Goal: Transaction & Acquisition: Obtain resource

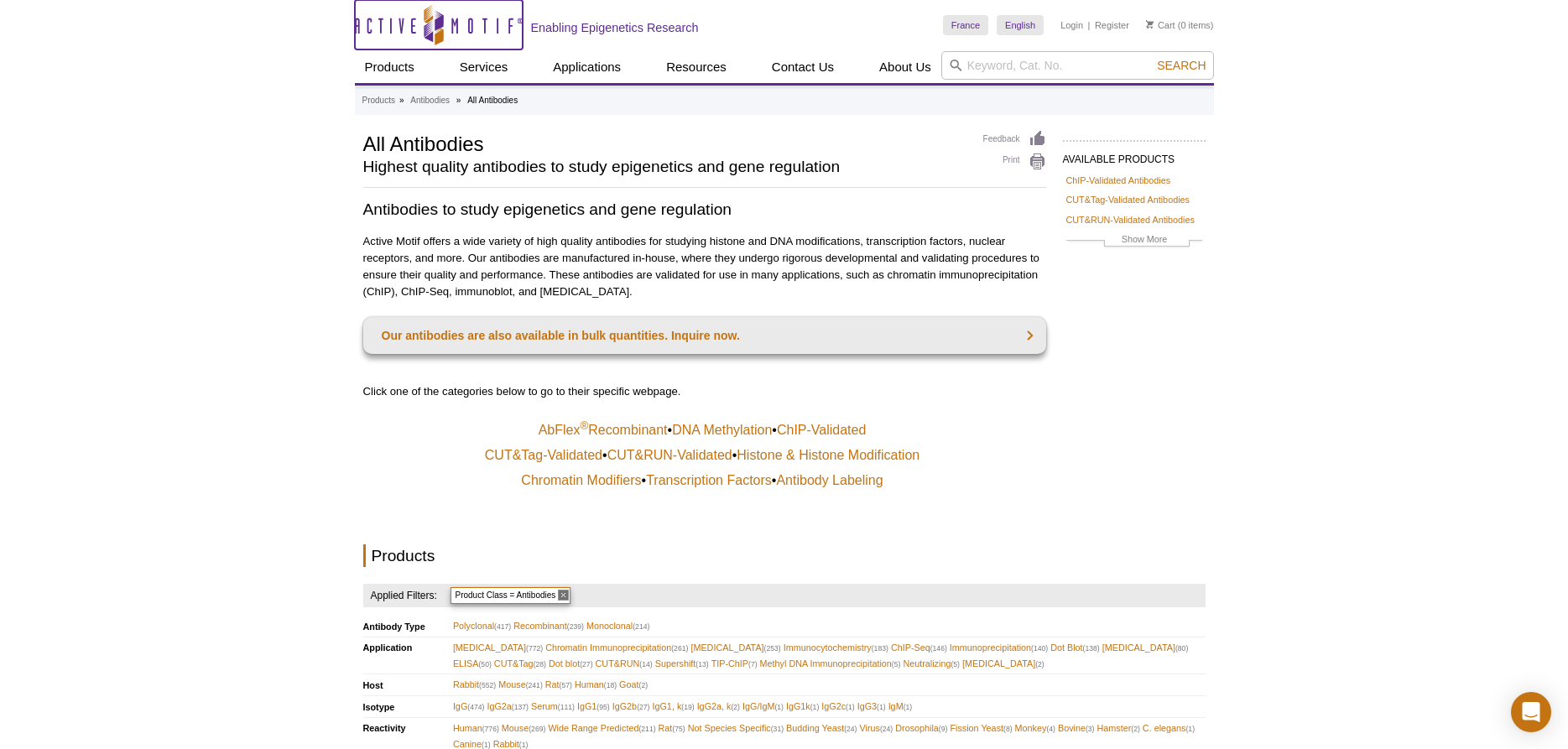
click at [428, 36] on icon at bounding box center [428, 30] width 9 height 22
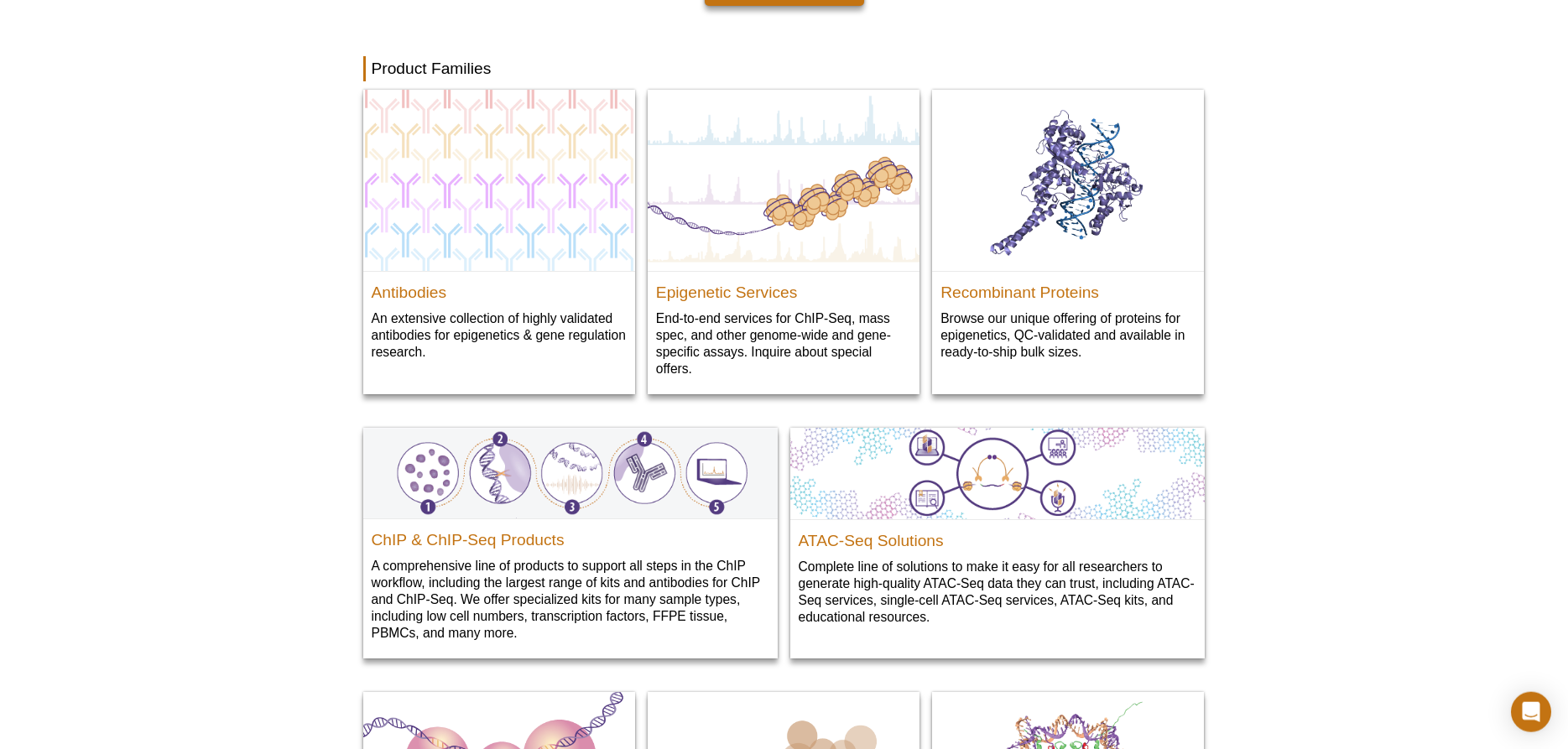
scroll to position [1648, 0]
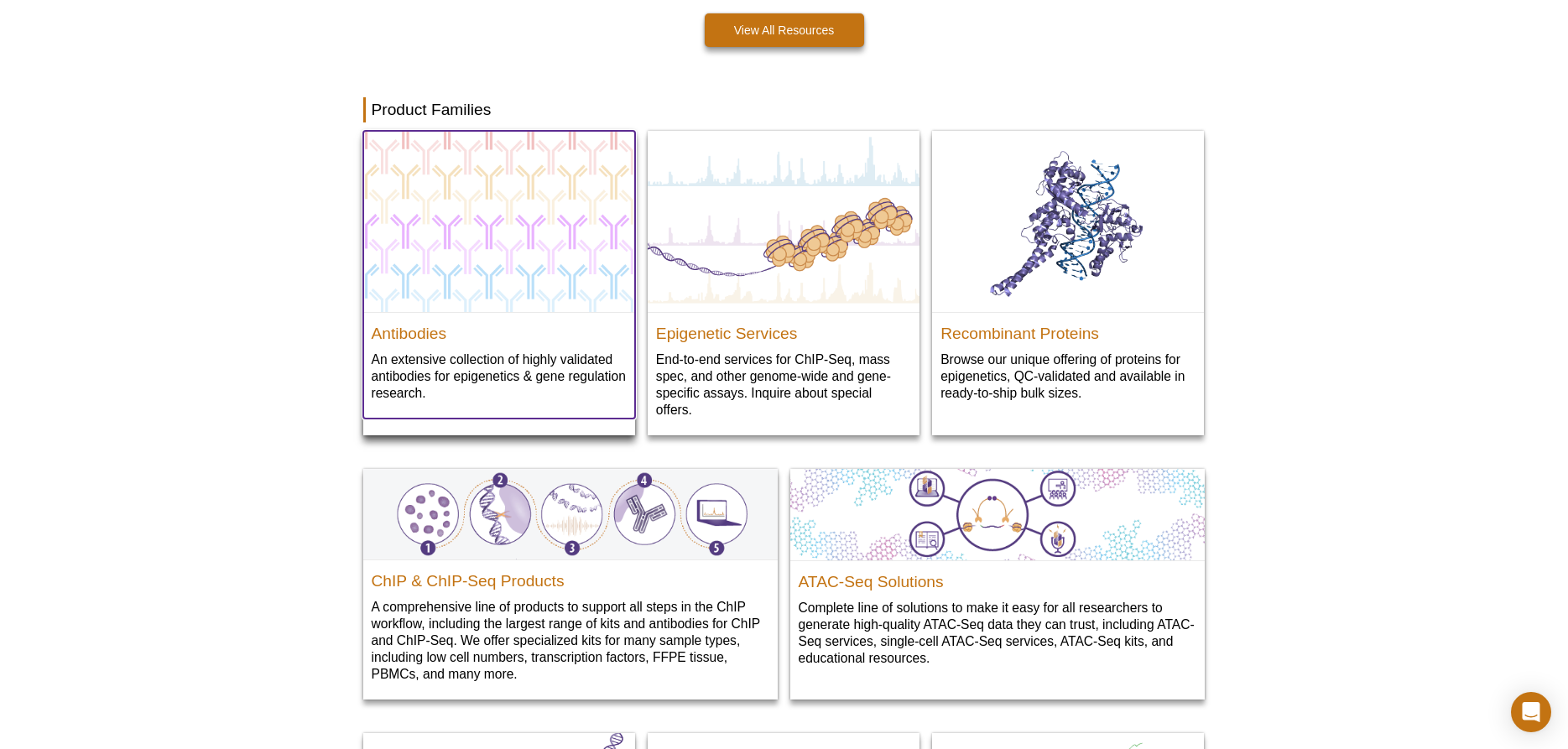
click at [443, 355] on p "An extensive collection of highly validated antibodies for epigenetics & gene r…" at bounding box center [499, 376] width 255 height 51
click at [444, 316] on div "Antibodies An extensive collection of highly validated antibodies for epigeneti…" at bounding box center [499, 365] width 272 height 107
click at [429, 331] on h2 "Antibodies" at bounding box center [499, 329] width 255 height 25
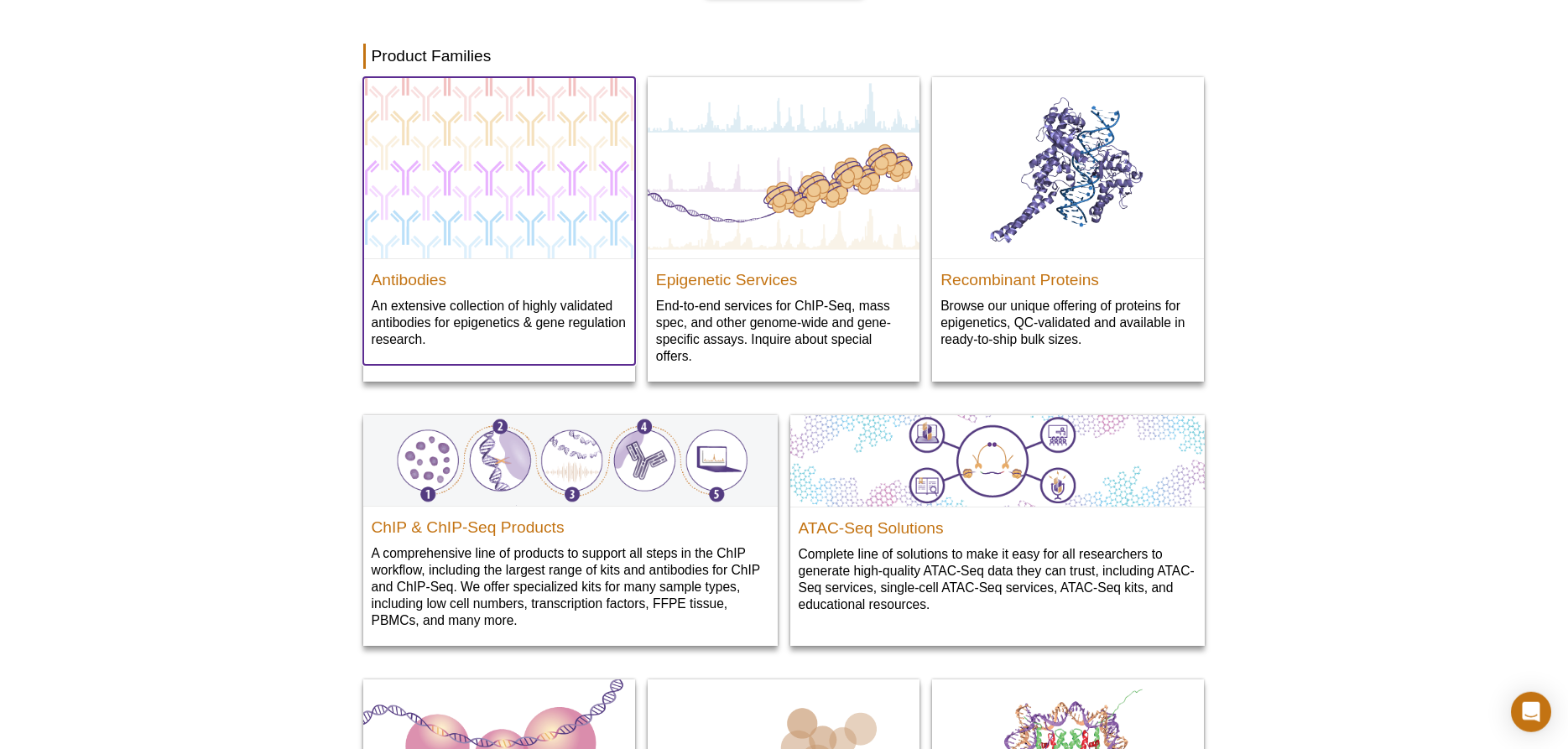
scroll to position [1734, 0]
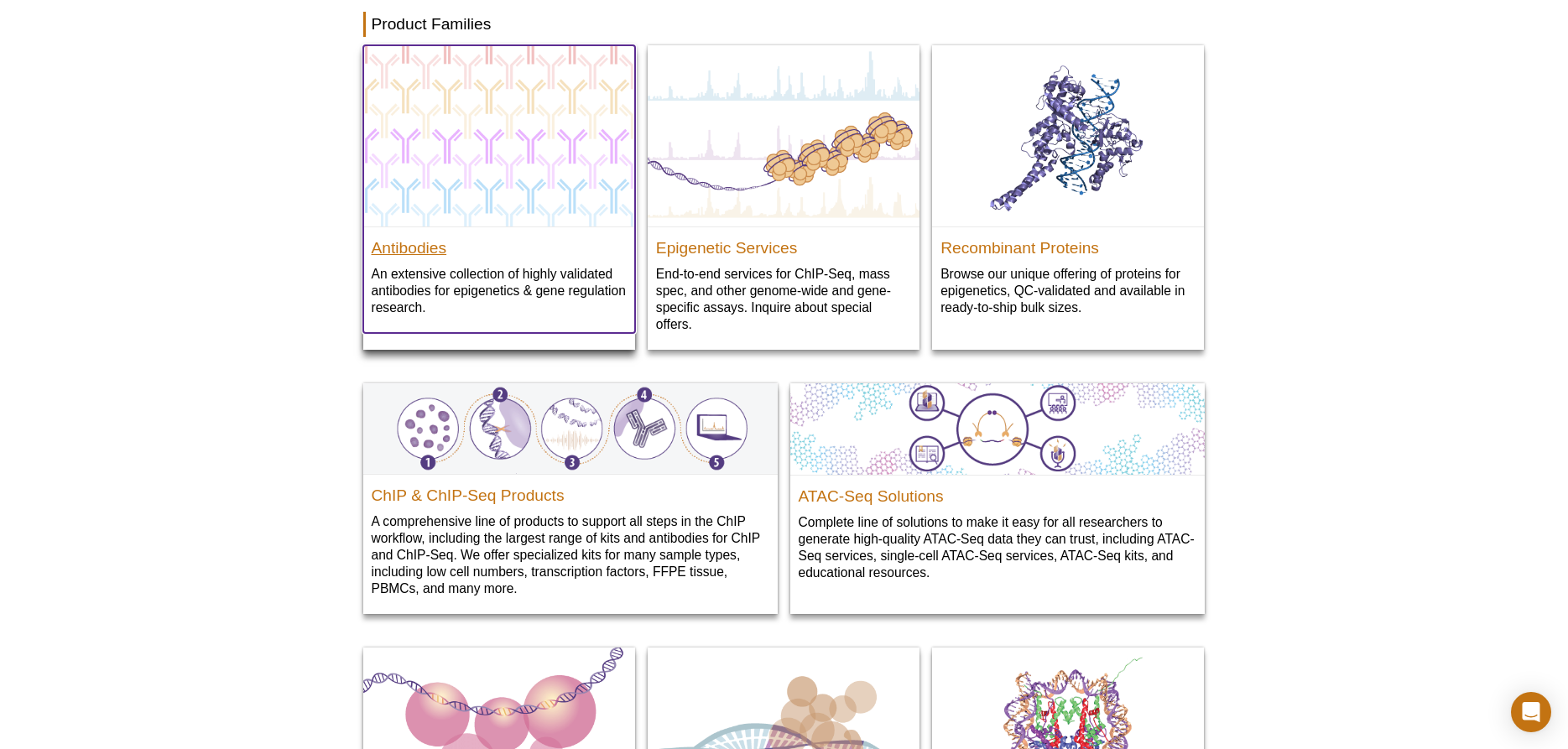
click at [424, 248] on h2 "Antibodies" at bounding box center [499, 244] width 255 height 25
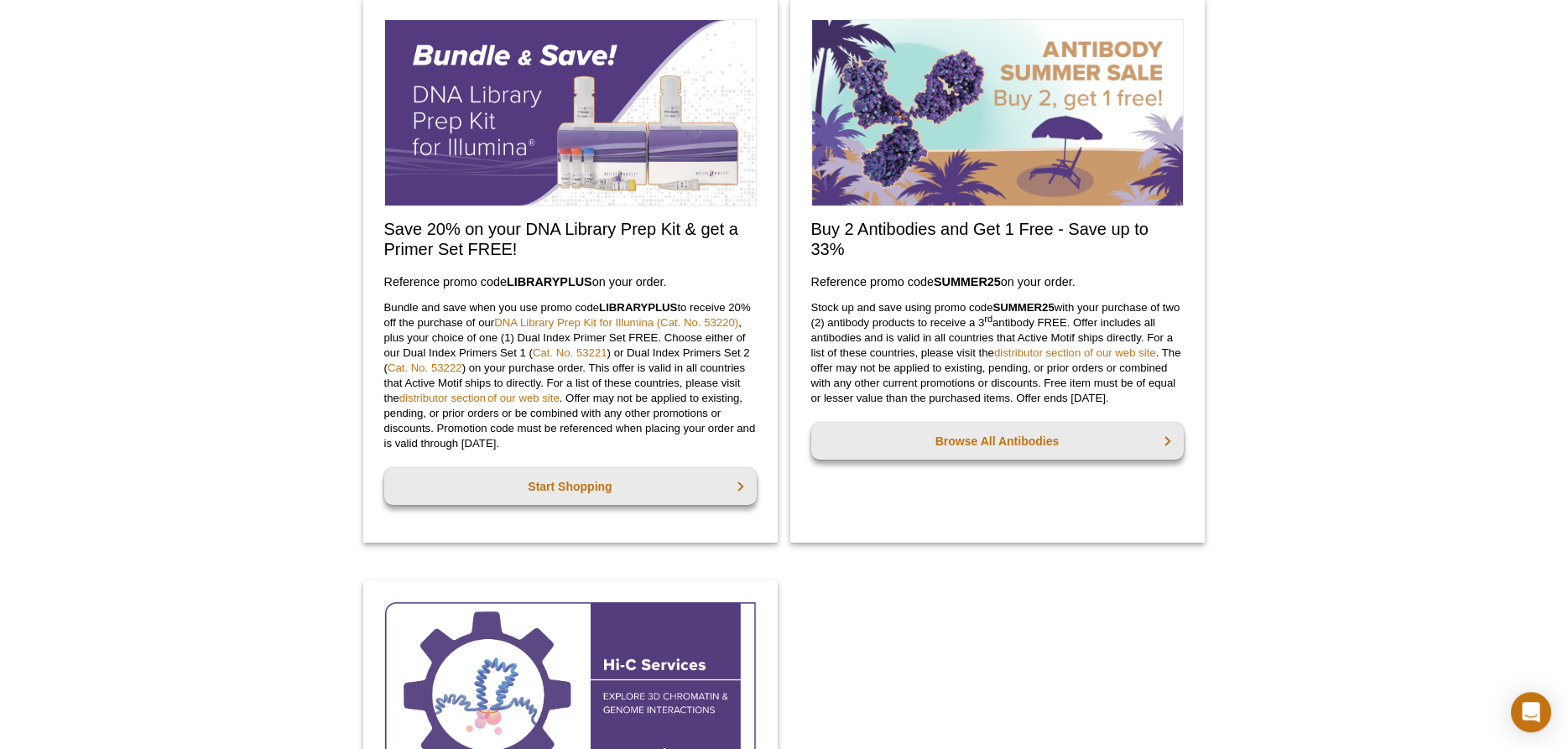
scroll to position [1093, 0]
drag, startPoint x: 939, startPoint y: 282, endPoint x: 1001, endPoint y: 285, distance: 62.1
click at [1000, 285] on strong "SUMMER25" at bounding box center [966, 282] width 67 height 13
copy strong "SUMMER25"
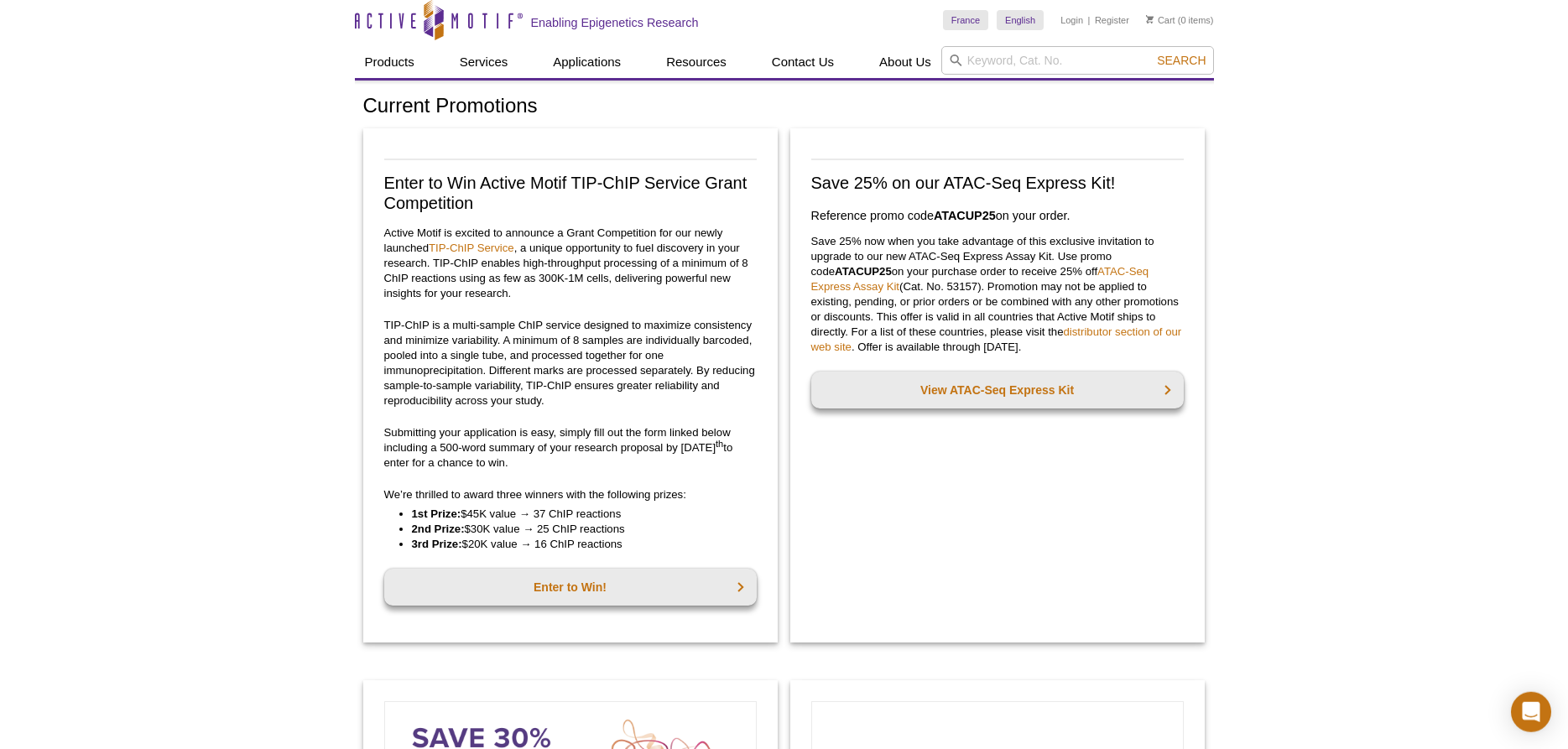
scroll to position [0, 0]
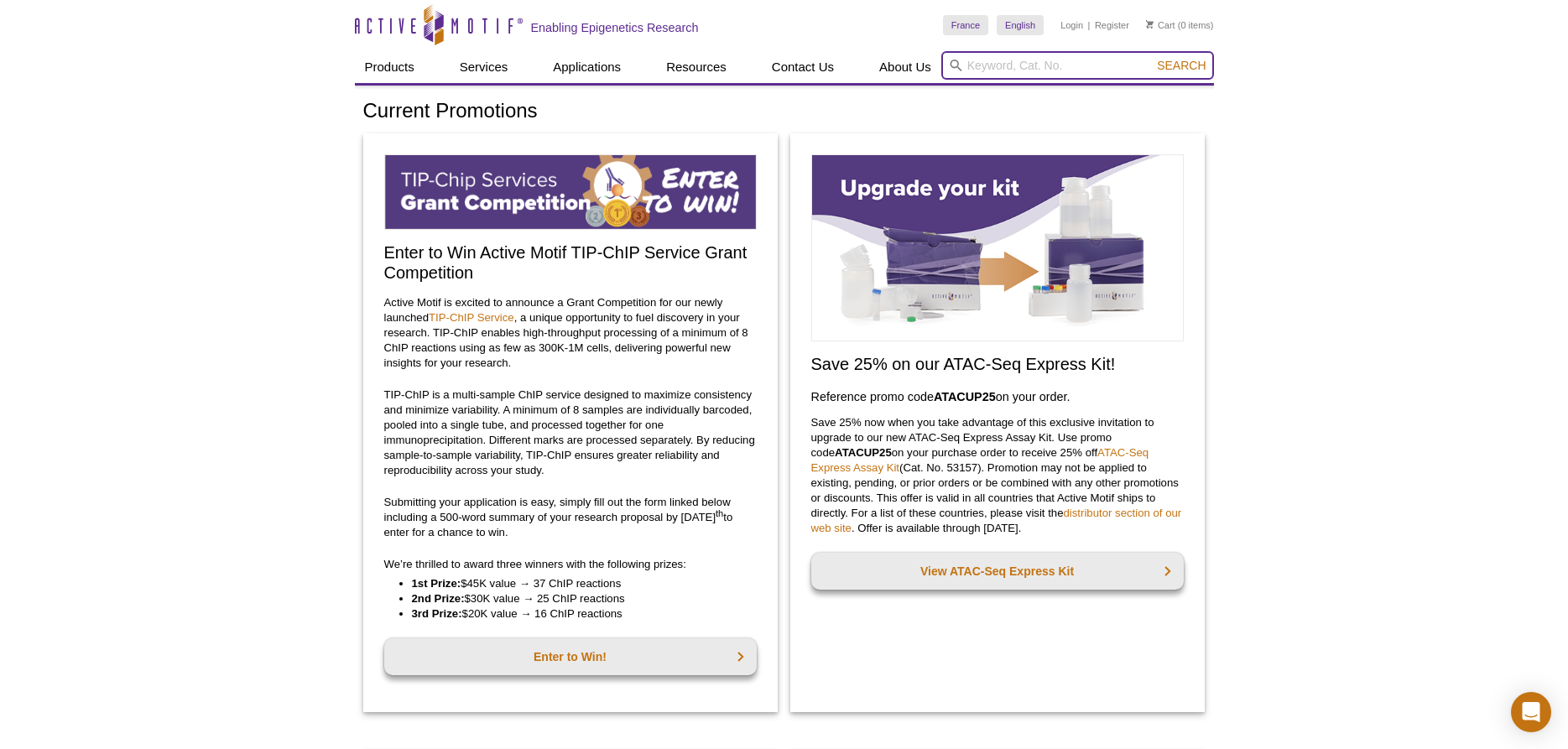
click at [1039, 73] on input "search" at bounding box center [1077, 65] width 272 height 28
type input "2"
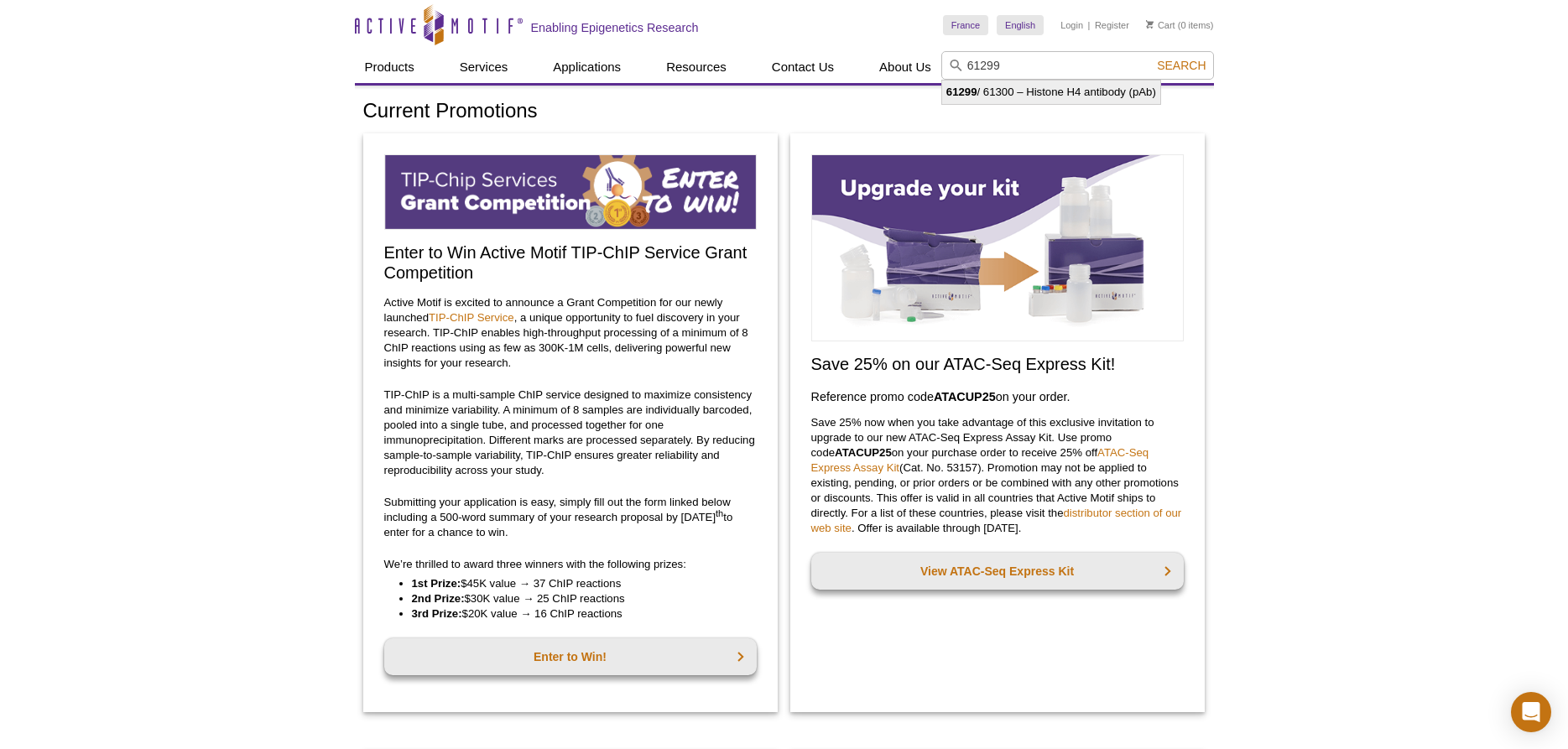
click at [1110, 92] on li "61299 / 61300 – Histone H4 antibody (pAb)" at bounding box center [1050, 92] width 218 height 24
type input "61299 / 61300 – Histone H4 antibody (pAb)"
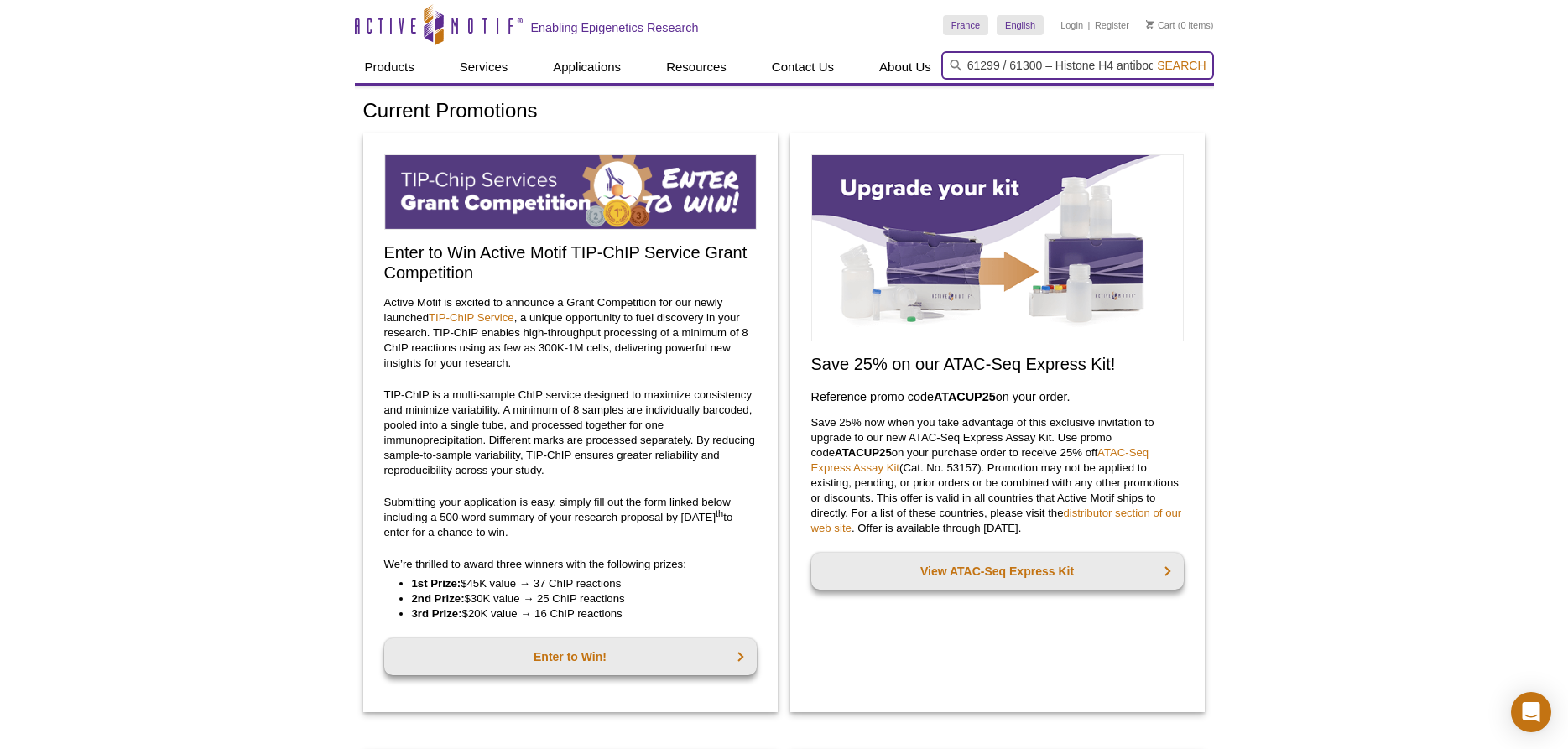
scroll to position [0, 37]
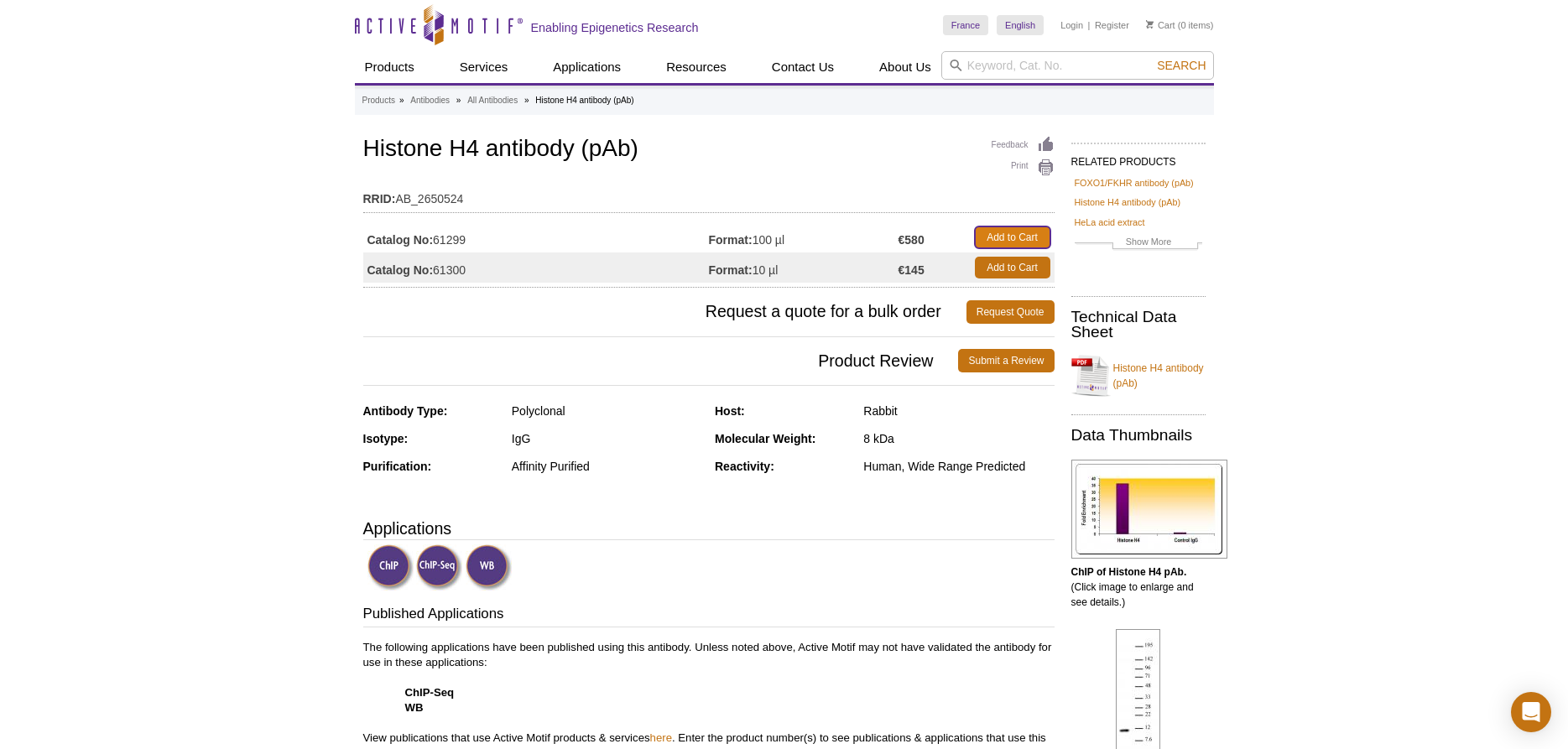
click at [1013, 232] on link "Add to Cart" at bounding box center [1013, 237] width 75 height 22
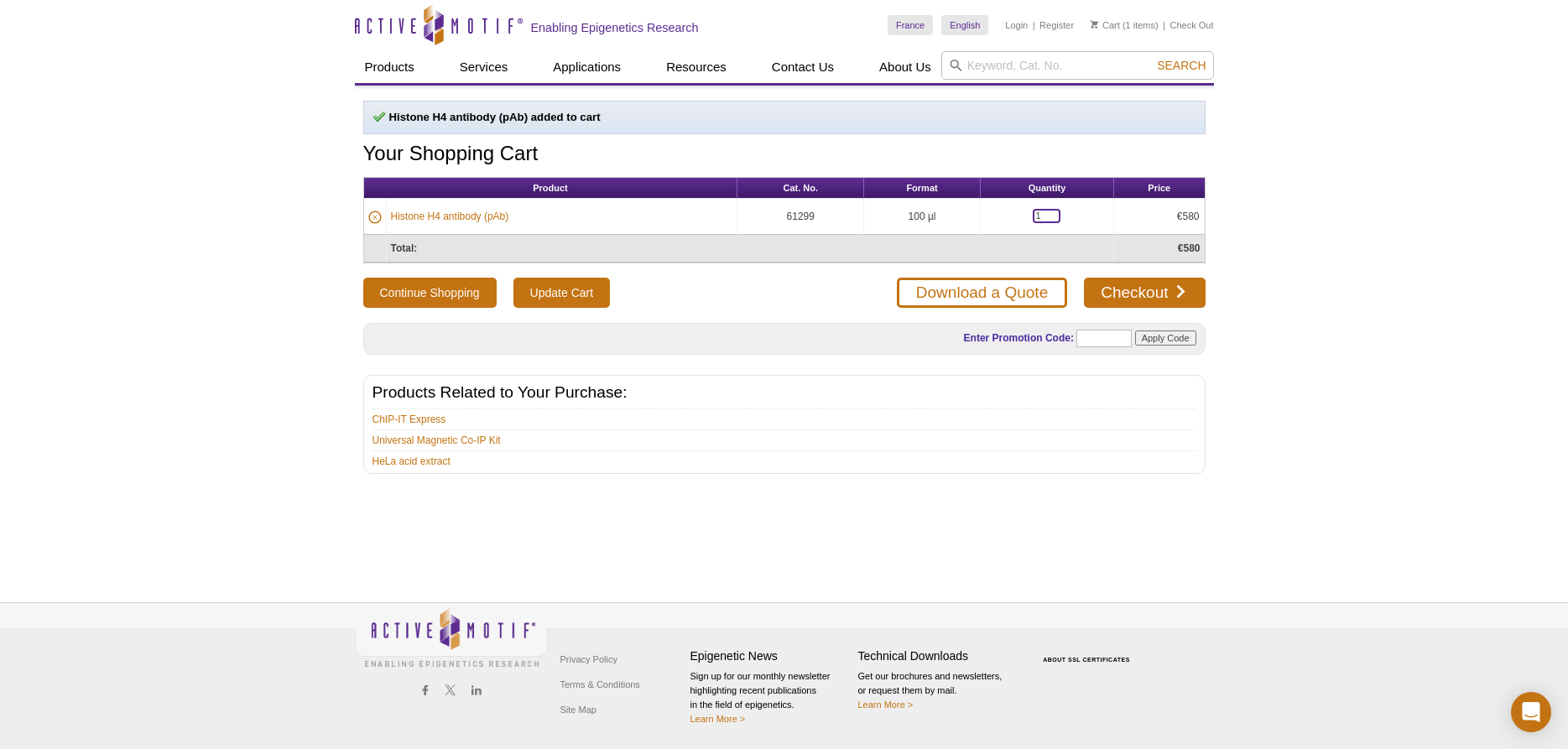
drag, startPoint x: 1051, startPoint y: 217, endPoint x: 963, endPoint y: 219, distance: 88.0
click at [1032, 219] on input "1" at bounding box center [1046, 216] width 27 height 14
type input "3"
click at [872, 453] on li "HeLa acid extract" at bounding box center [784, 460] width 824 height 19
click at [1117, 342] on input "text" at bounding box center [1103, 339] width 56 height 18
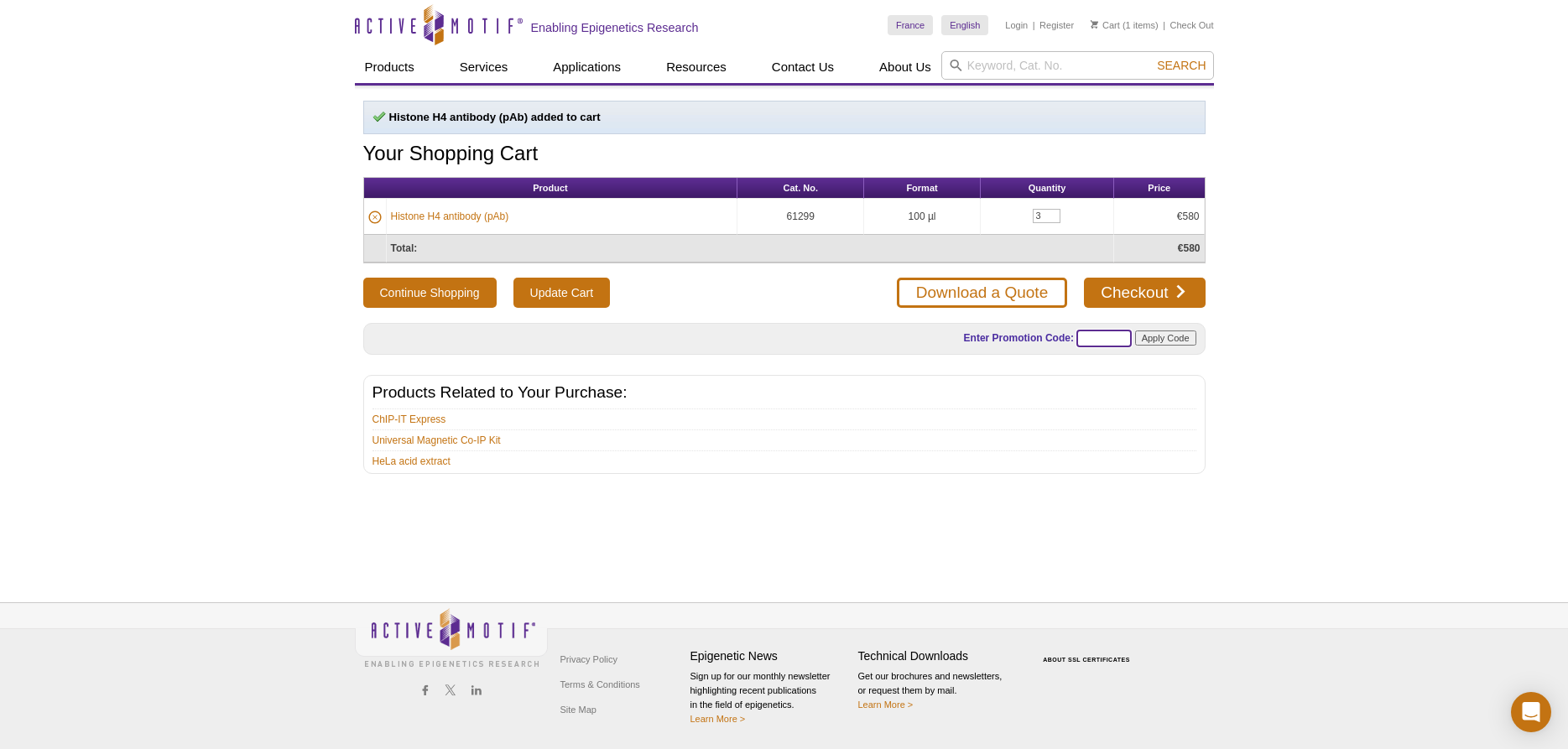
paste input "SUMMER25"
type input "SUMMER25"
click at [1165, 341] on input "Apply Code" at bounding box center [1165, 339] width 61 height 15
click at [1165, 338] on input "Apply Code" at bounding box center [1165, 339] width 61 height 15
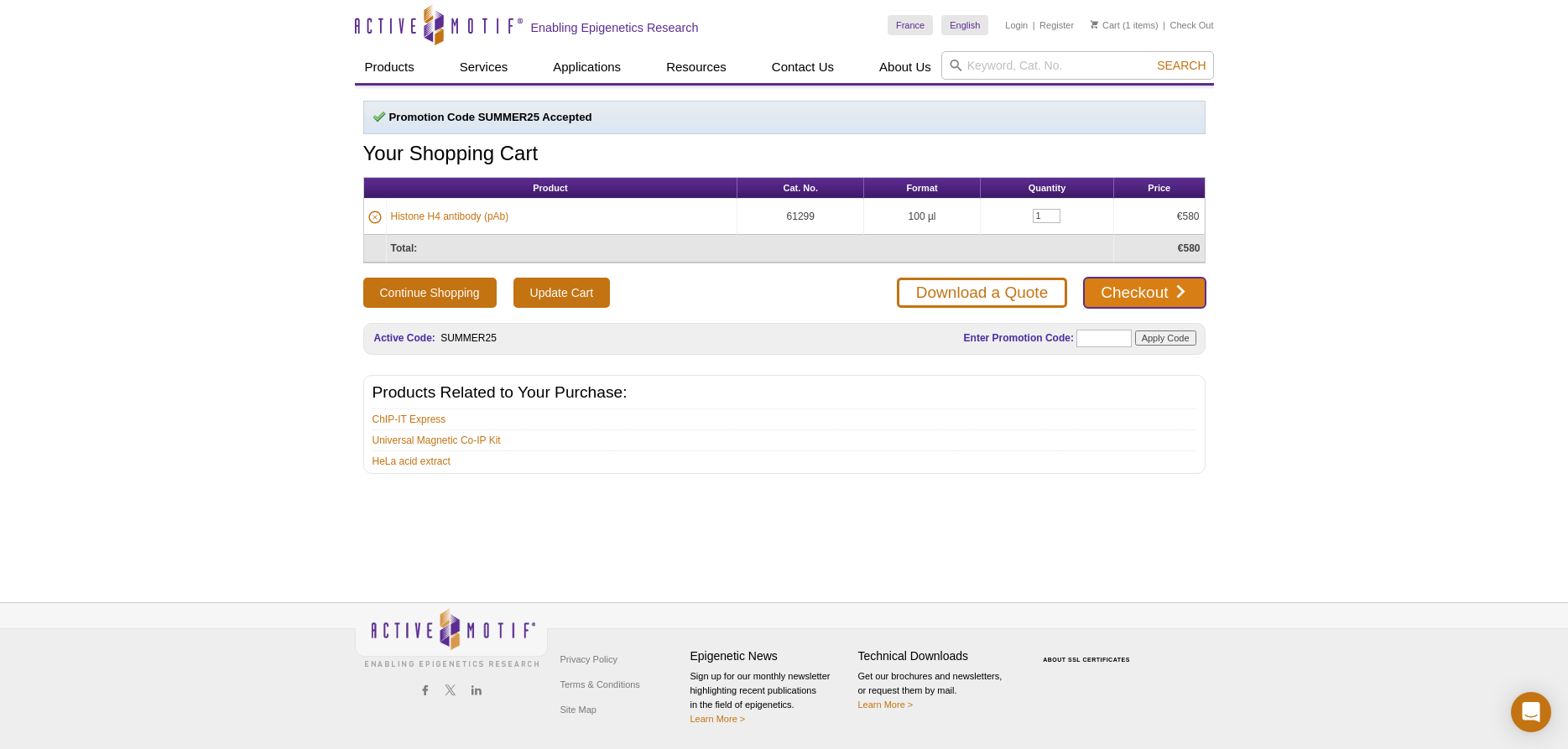
click at [1120, 295] on link "Checkout" at bounding box center [1144, 292] width 121 height 30
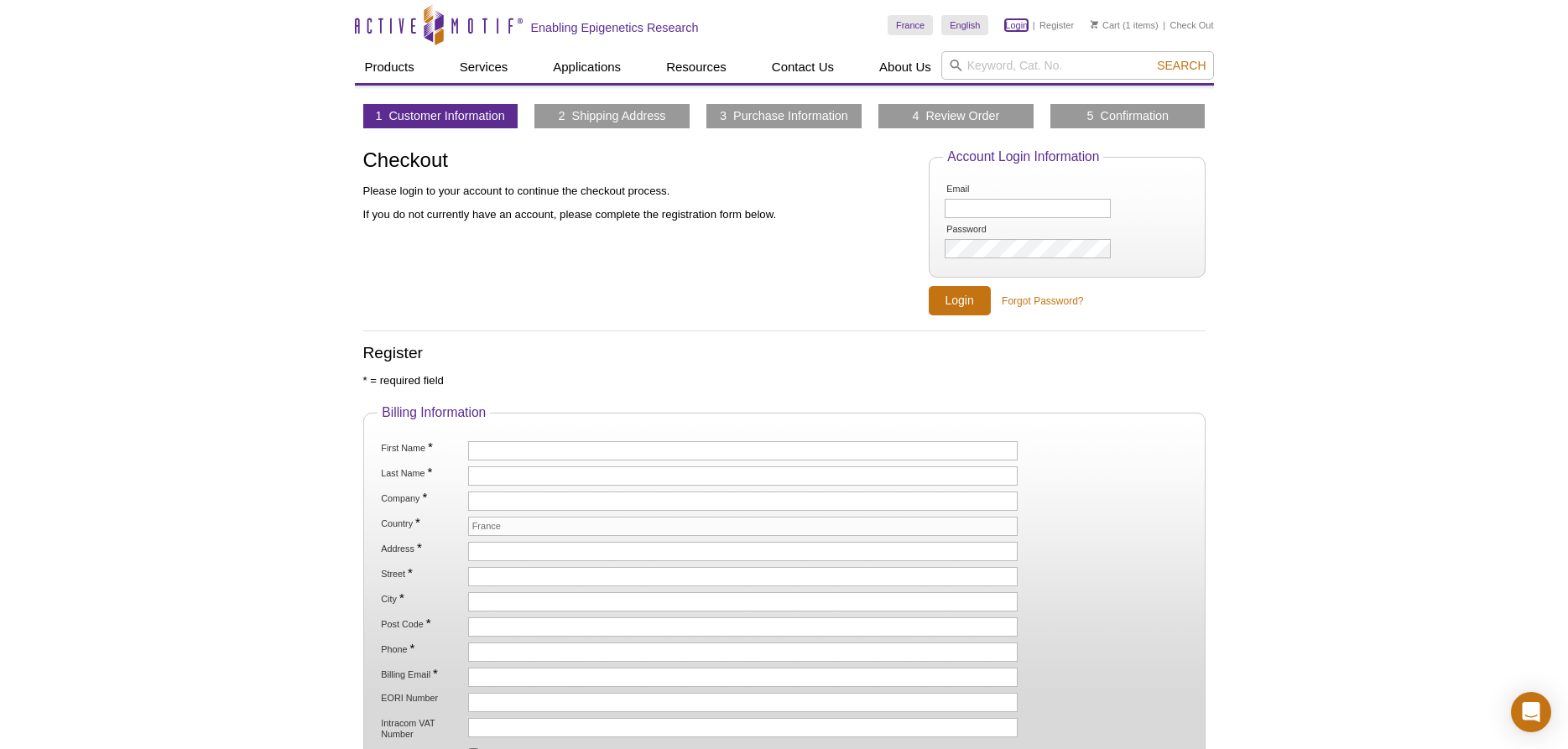
click at [1015, 29] on link "Login" at bounding box center [1016, 25] width 23 height 11
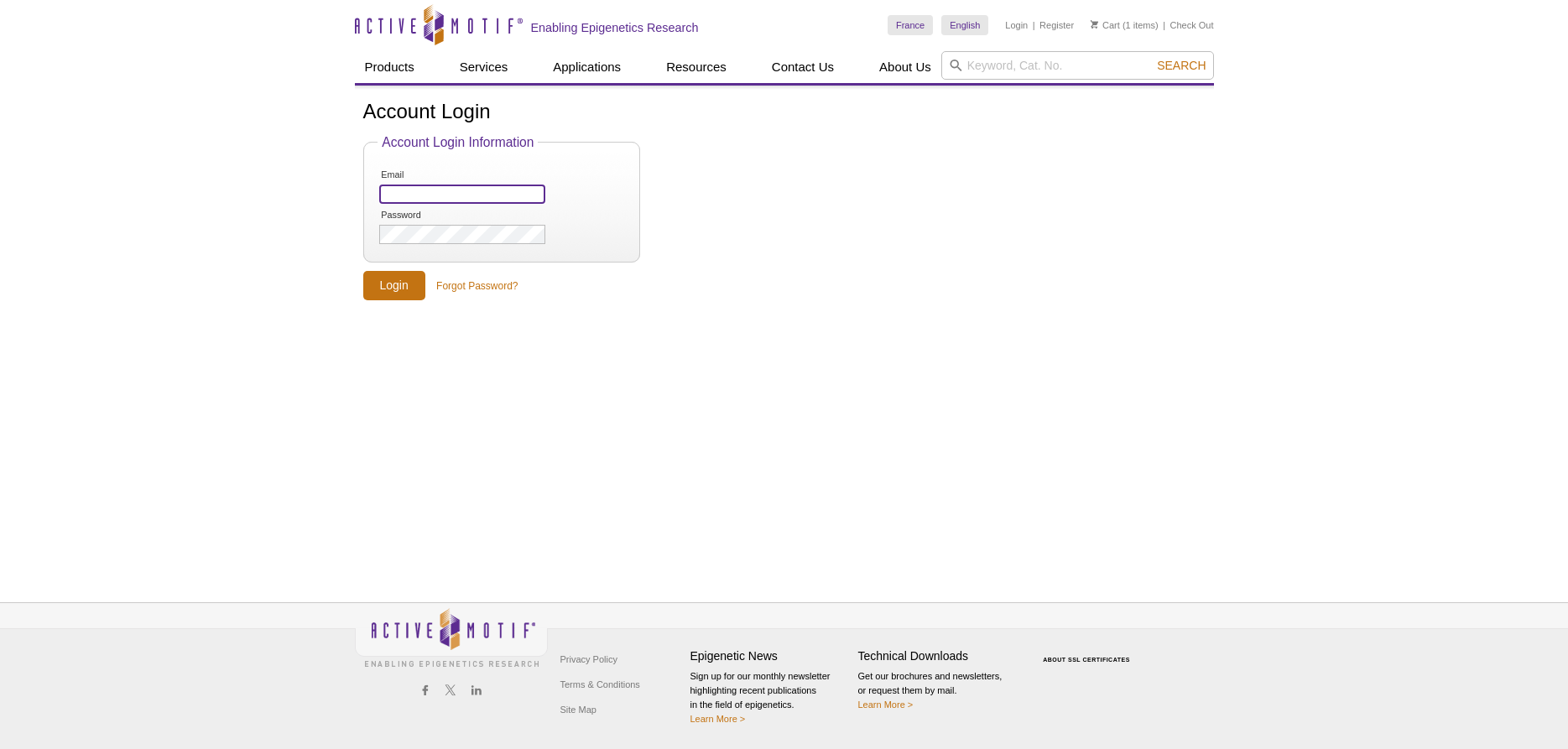
click at [438, 195] on input "Email" at bounding box center [461, 194] width 165 height 19
type input "[EMAIL_ADDRESS][DOMAIN_NAME]"
click at [407, 285] on input "Login" at bounding box center [394, 285] width 62 height 29
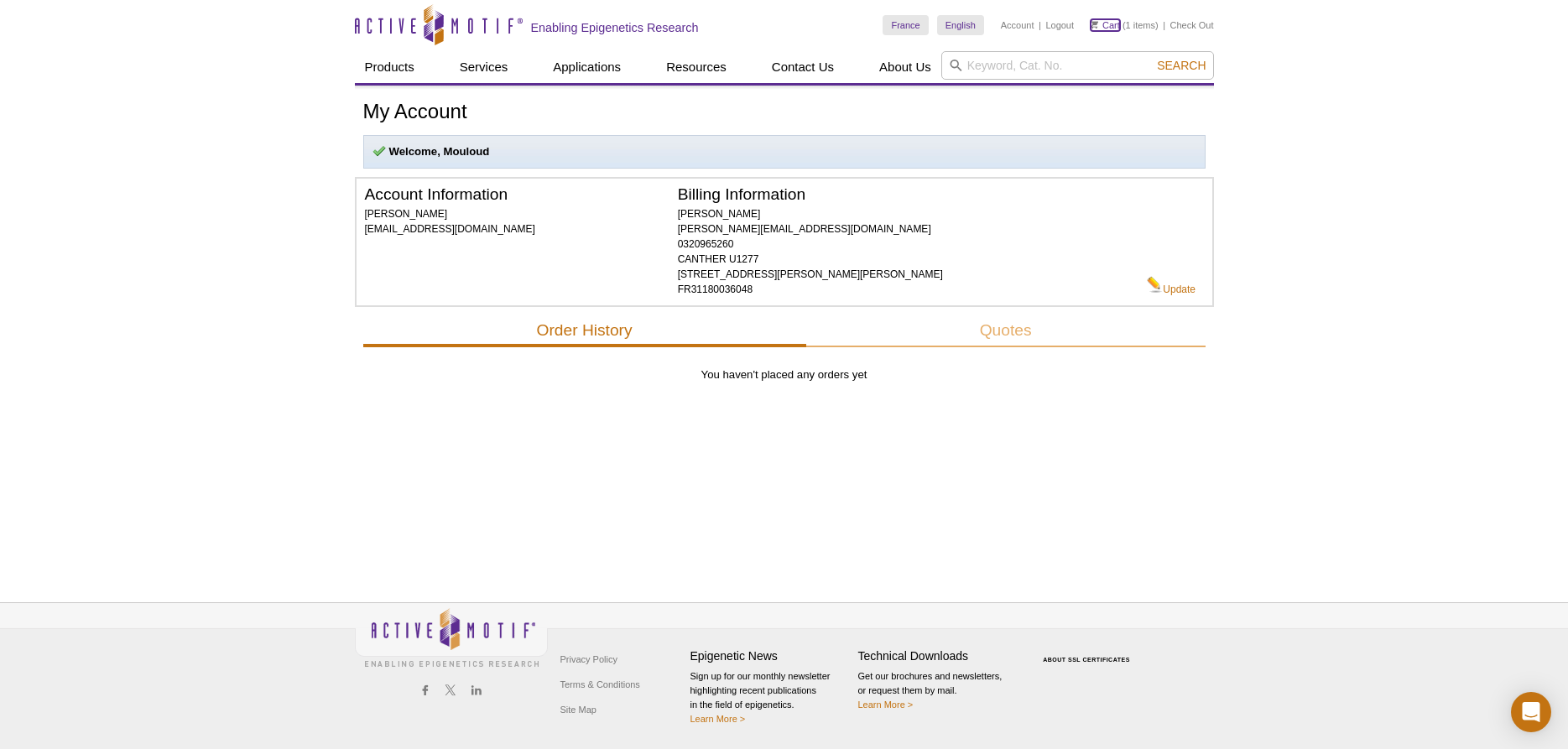
click at [1117, 26] on link "Cart" at bounding box center [1105, 25] width 29 height 11
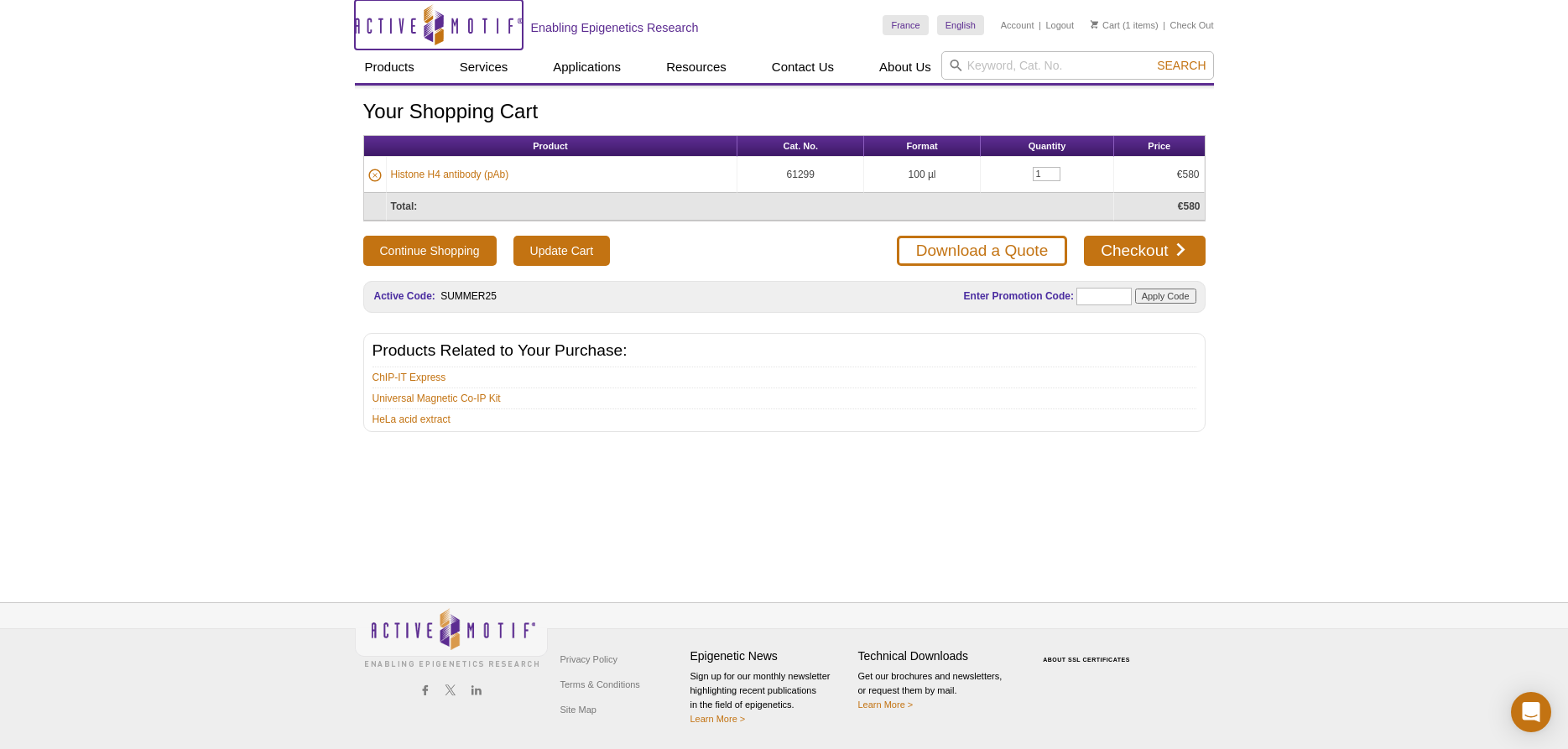
click at [386, 34] on icon "Active Motif Logo" at bounding box center [438, 25] width 168 height 42
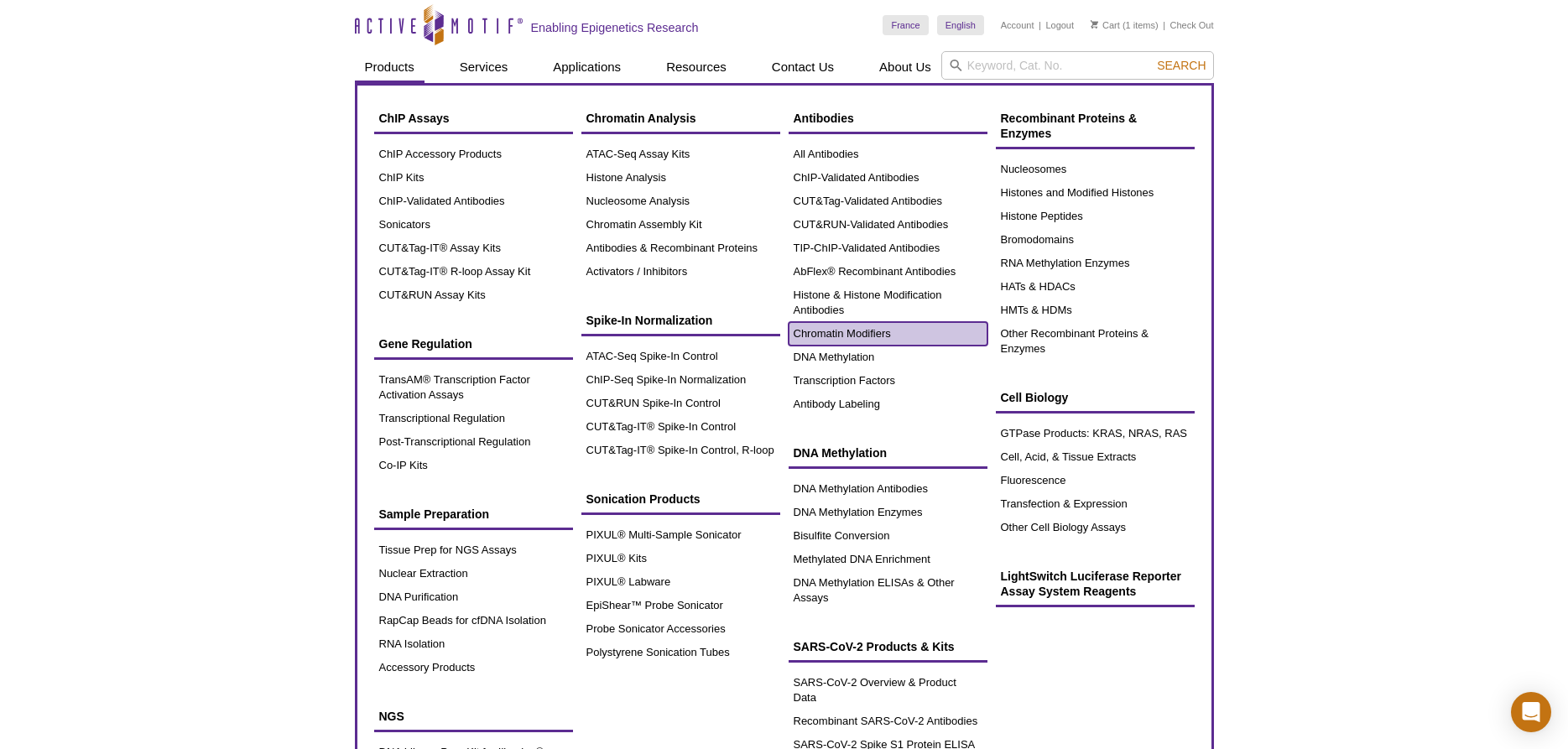
click at [859, 336] on link "Chromatin Modifiers" at bounding box center [887, 334] width 199 height 24
click at [860, 337] on link "Chromatin Modifiers" at bounding box center [887, 334] width 199 height 24
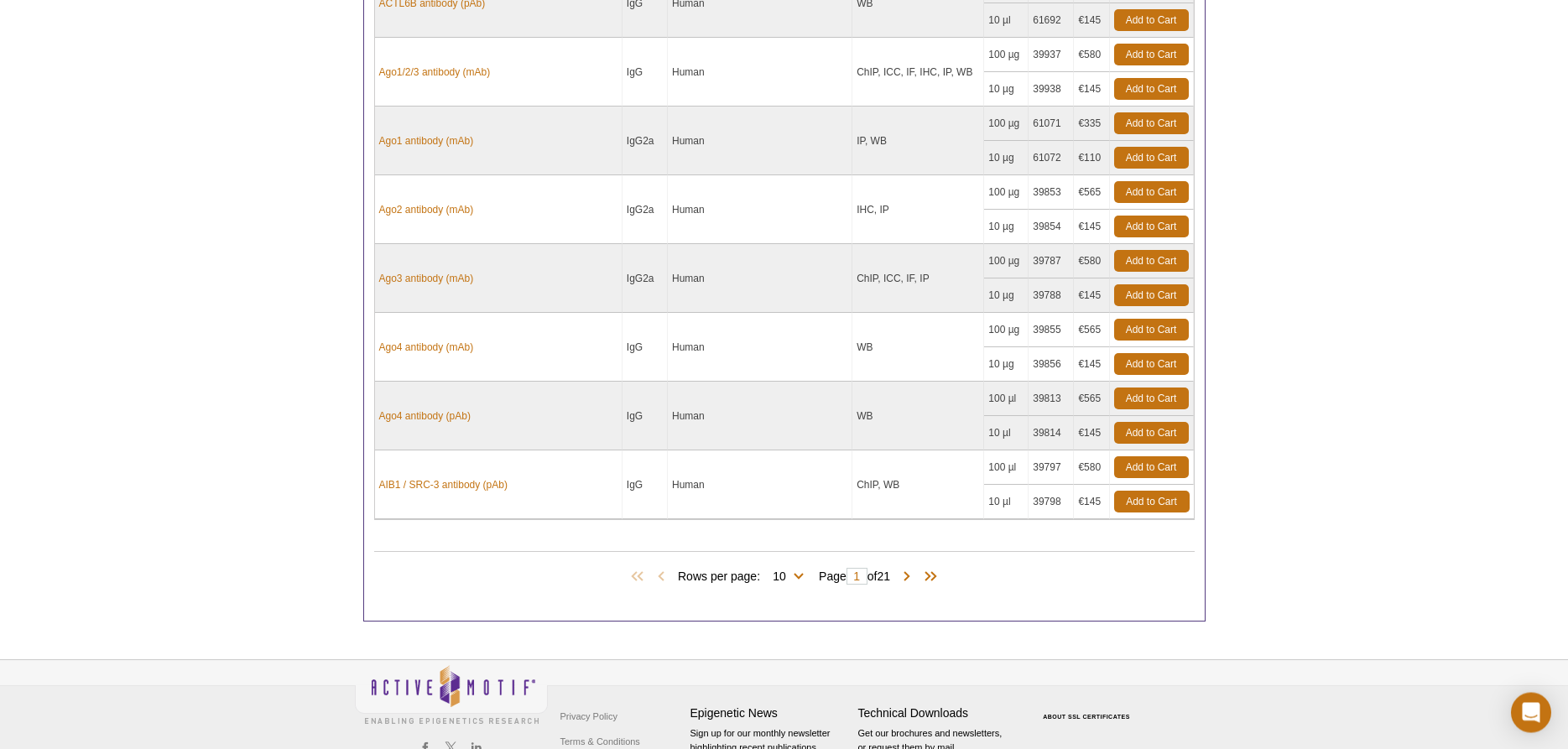
scroll to position [771, 0]
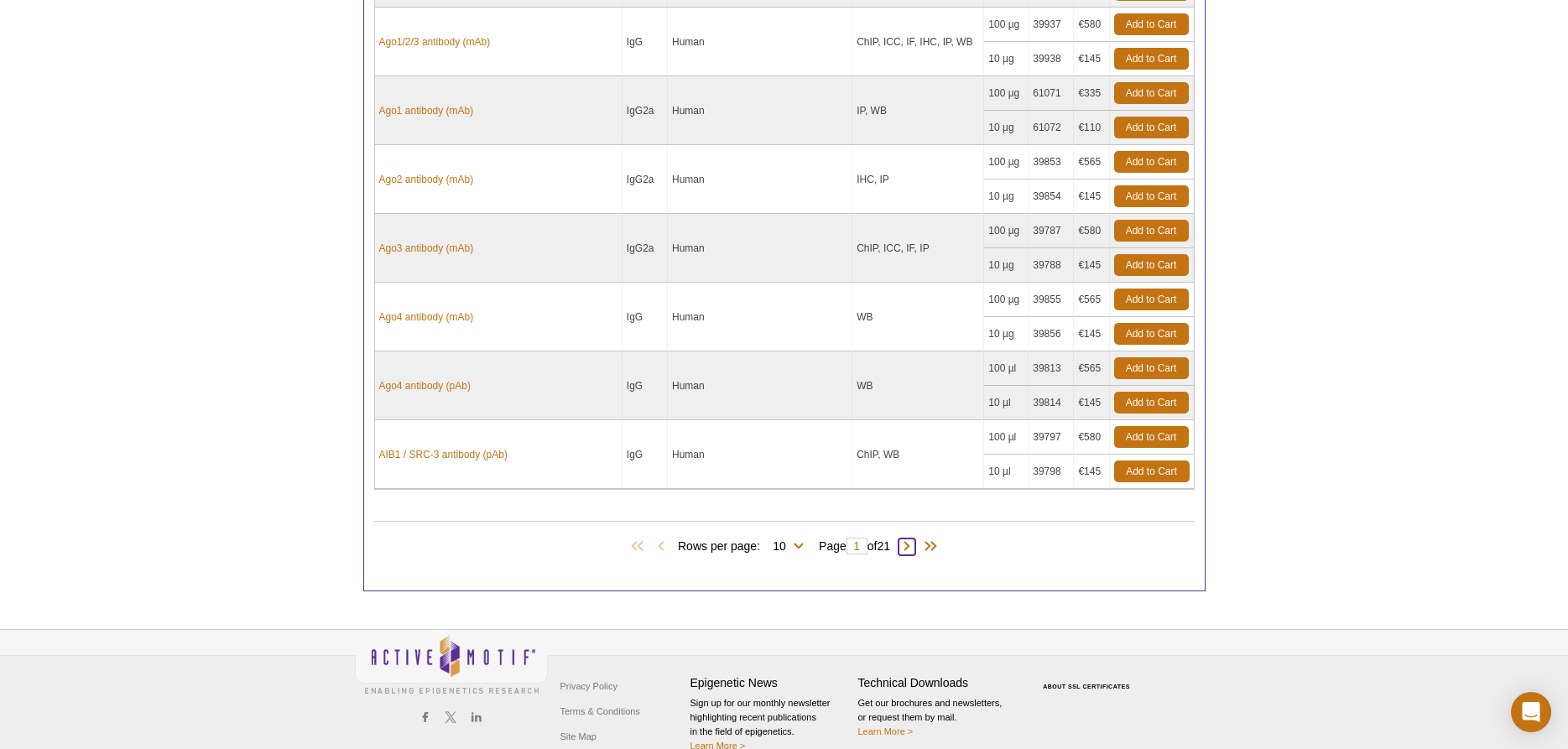
click at [916, 547] on span at bounding box center [907, 547] width 17 height 17
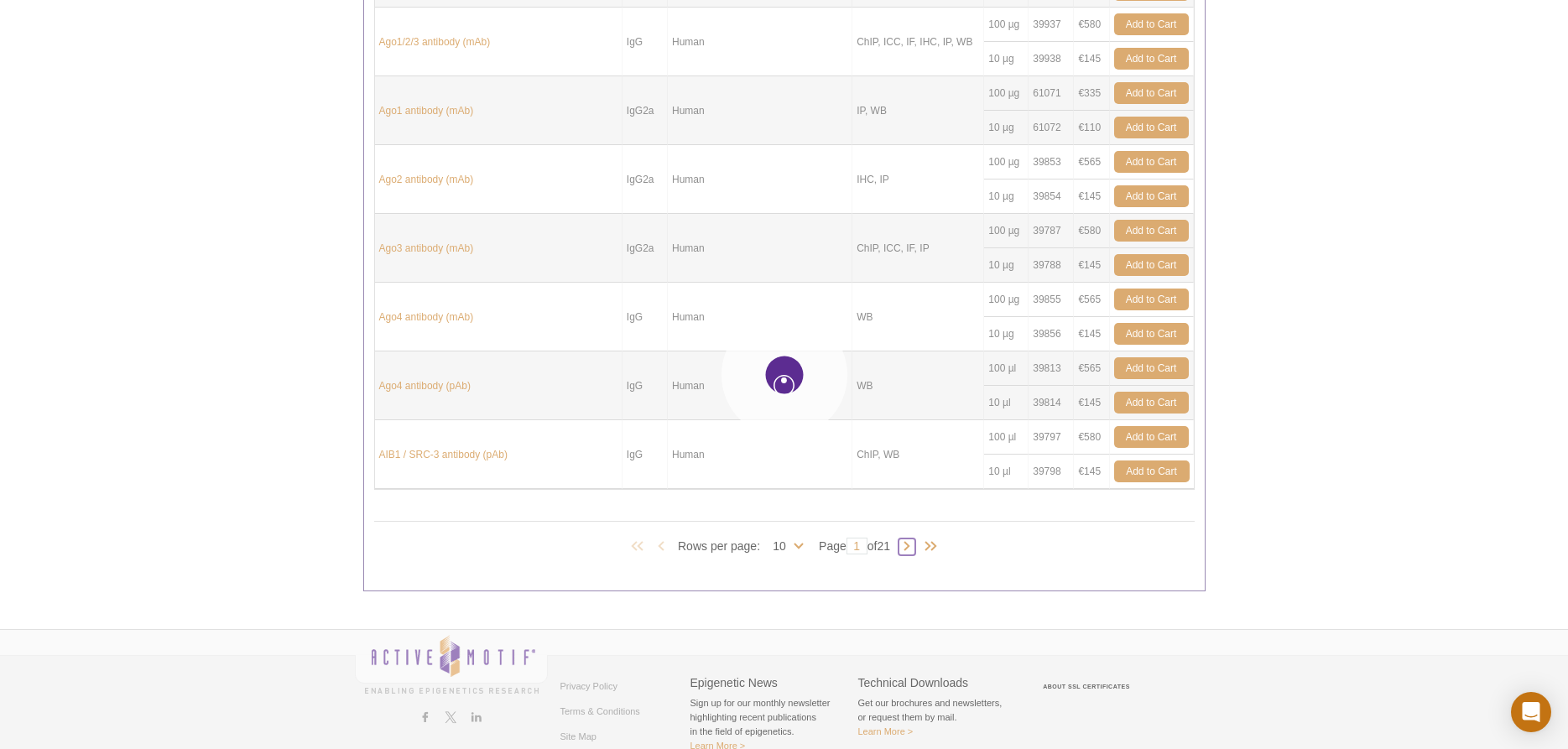
type input "2"
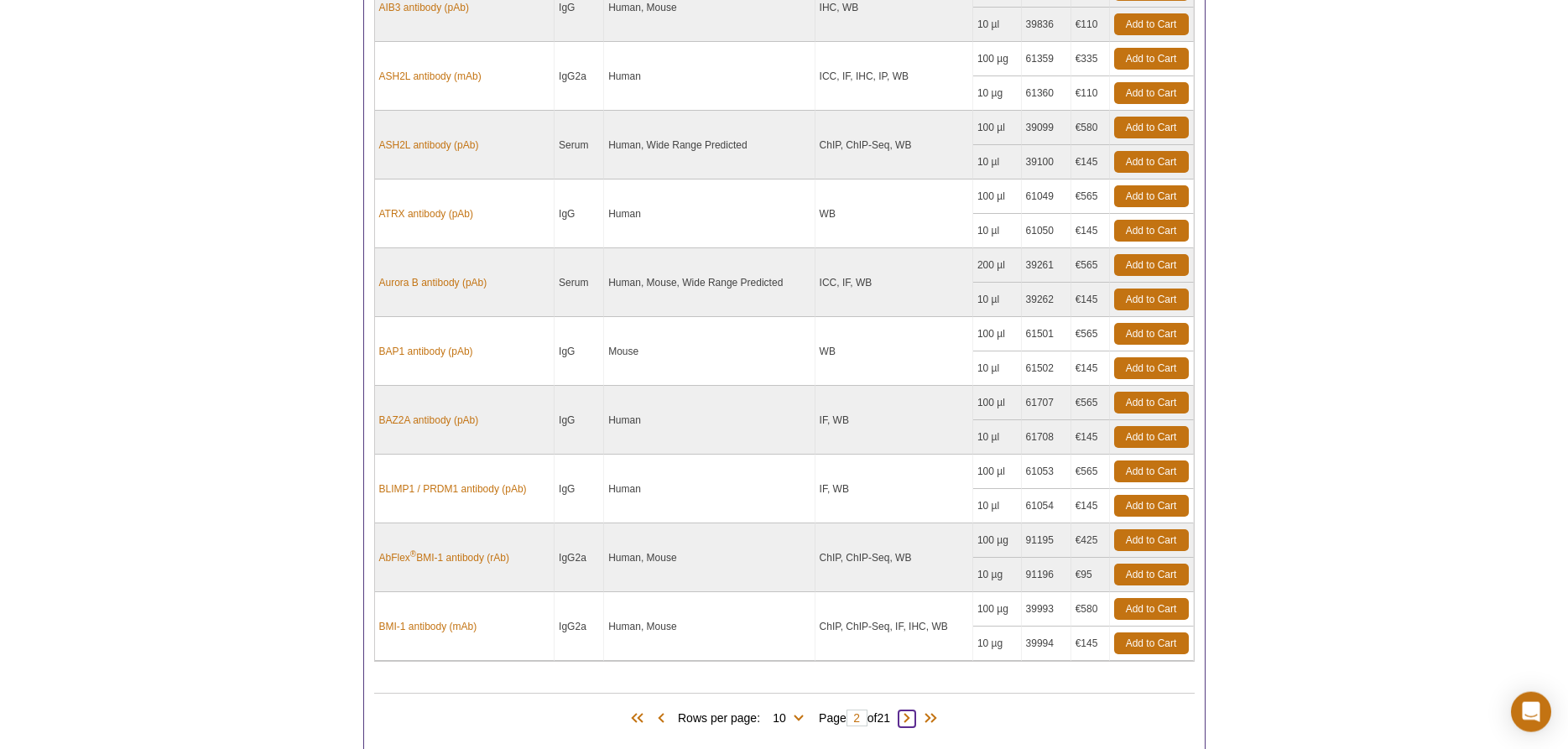
scroll to position [599, 0]
click at [1148, 258] on link "Add to Cart" at bounding box center [1150, 264] width 74 height 22
click at [1138, 197] on link "Add to Cart" at bounding box center [1150, 195] width 74 height 22
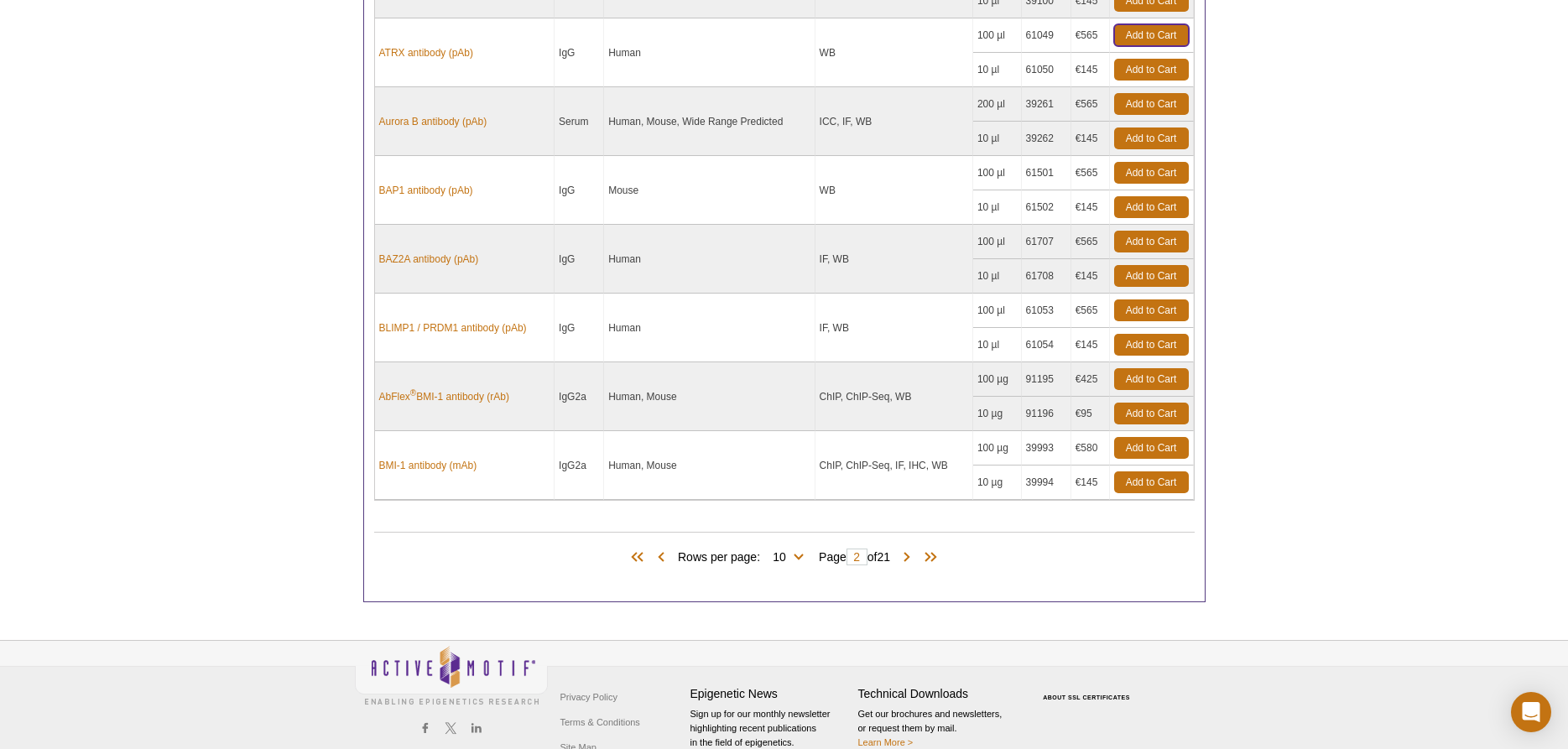
scroll to position [771, 0]
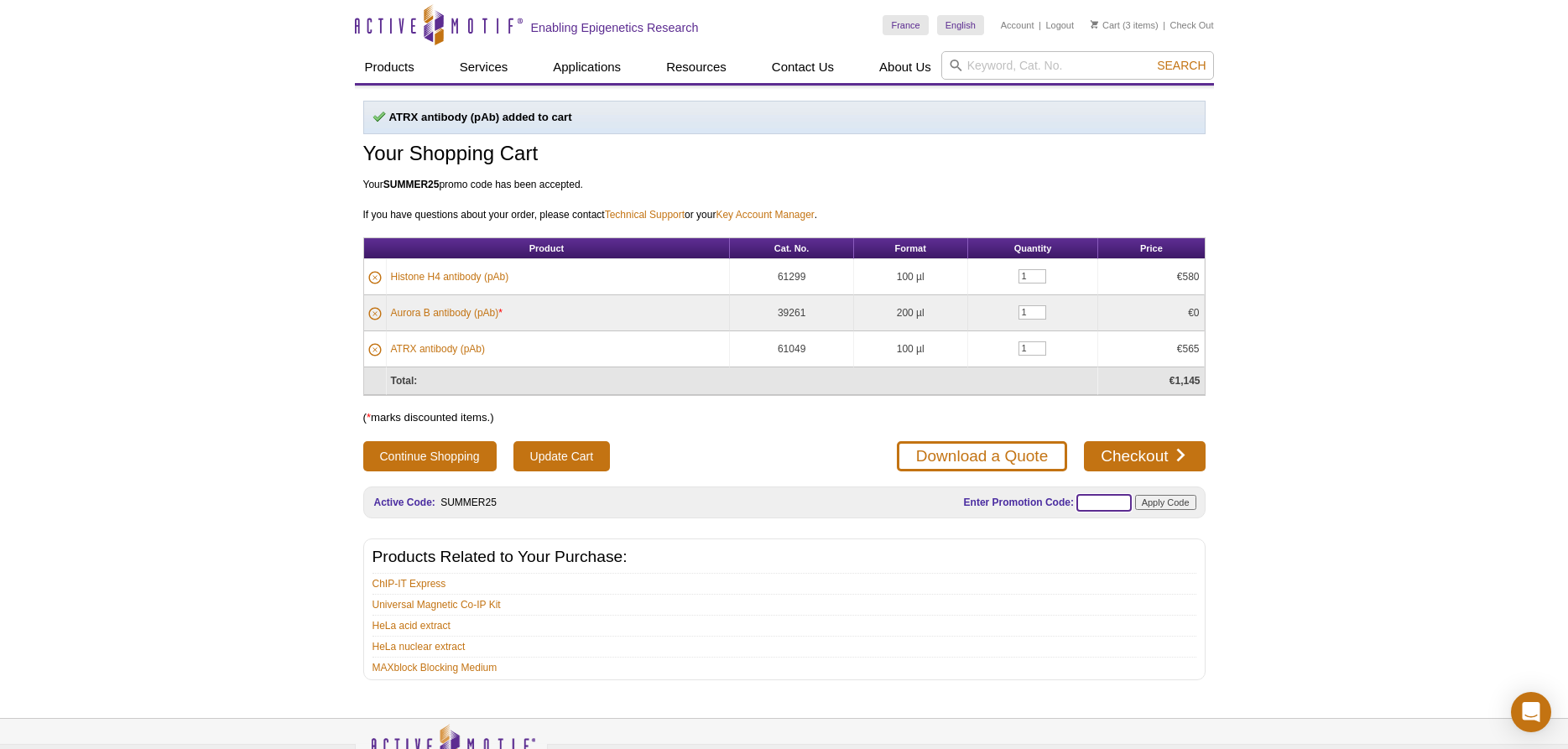
click at [1120, 506] on input "text" at bounding box center [1103, 503] width 56 height 18
paste input "SUMMER25"
type input "SUMMER25"
click at [1167, 513] on form "Enter Promotion Code: SUMMER25 Apply Code" at bounding box center [1048, 503] width 293 height 26
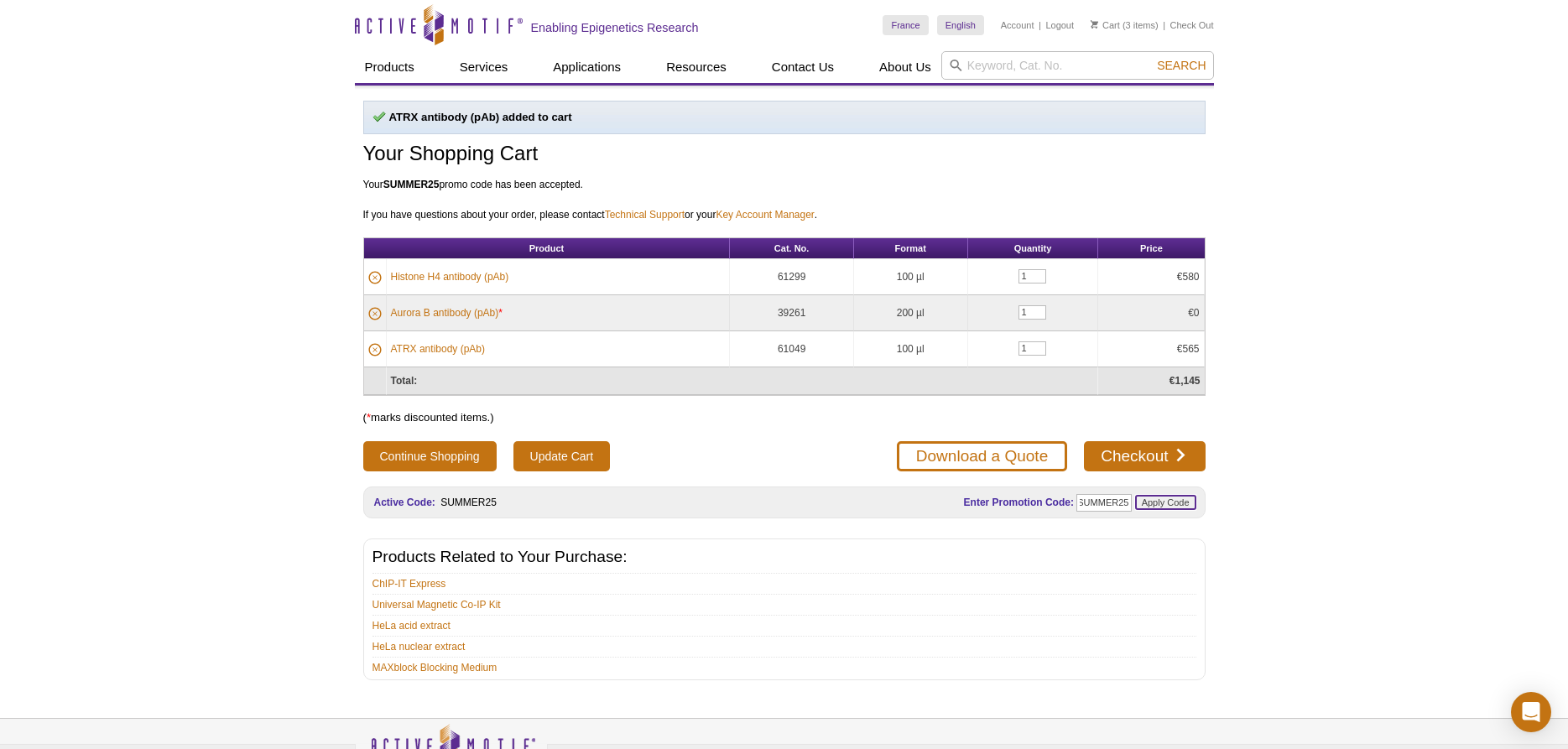
click at [1167, 508] on input "Apply Code" at bounding box center [1165, 503] width 61 height 15
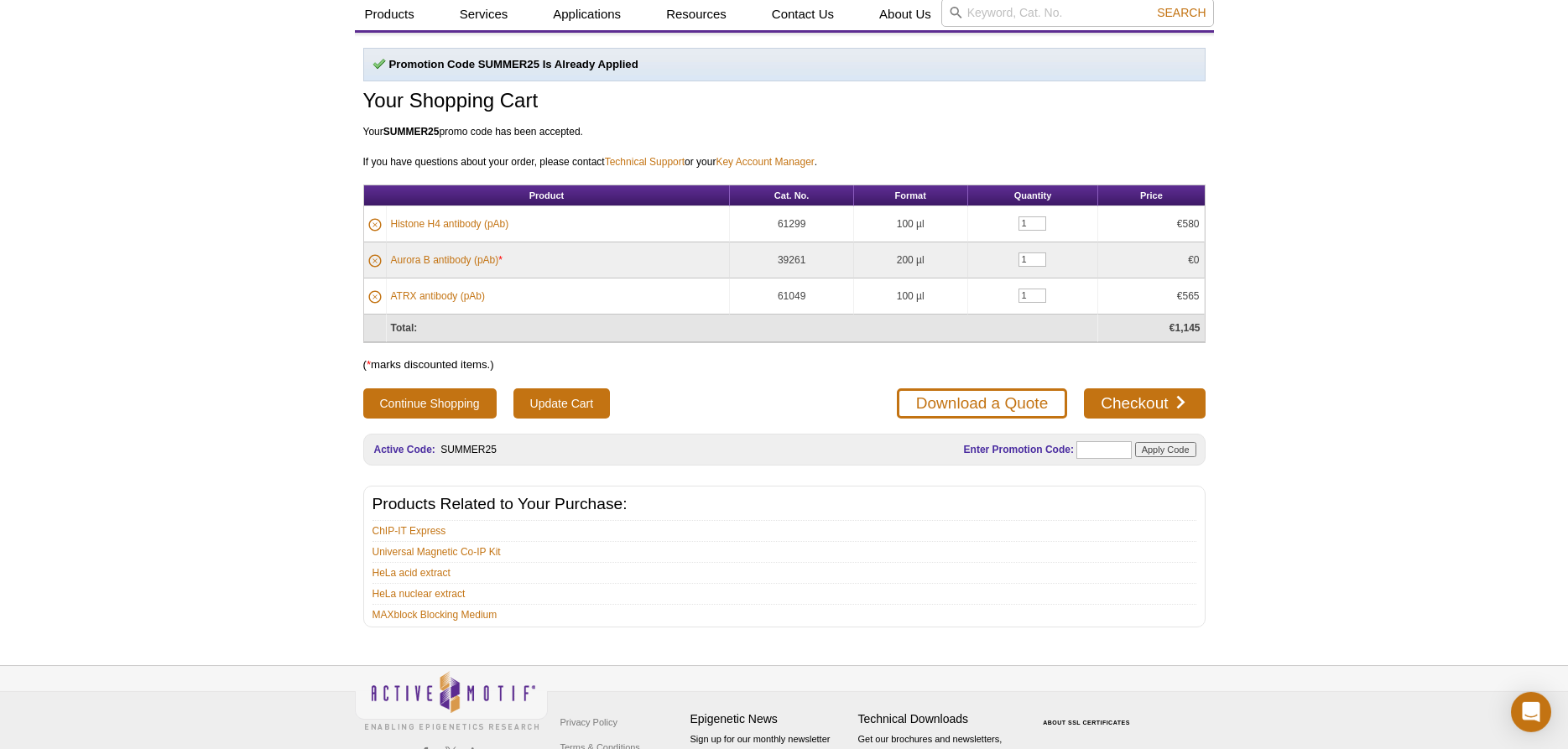
scroll to position [86, 0]
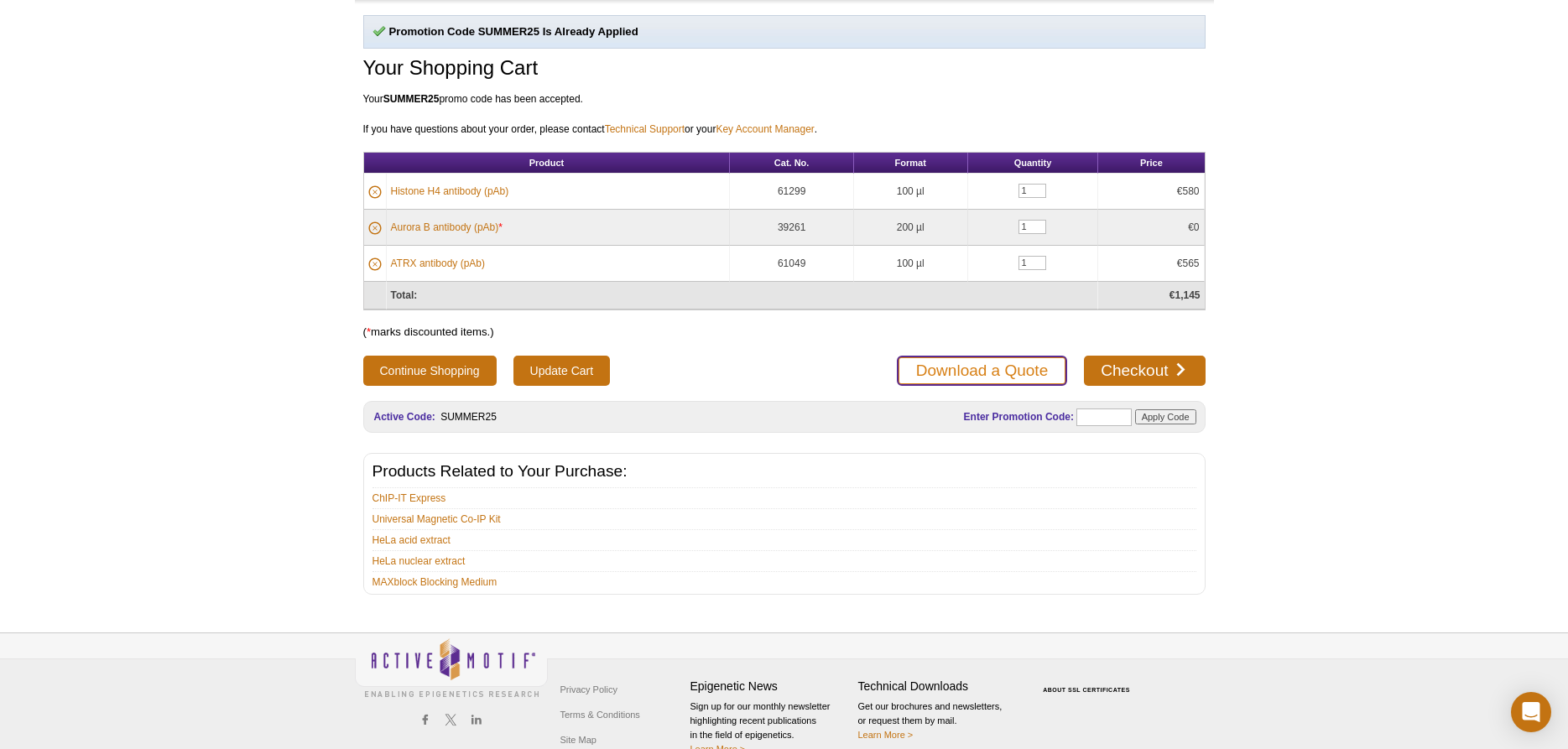
click at [1035, 361] on link "Download a Quote" at bounding box center [982, 371] width 171 height 30
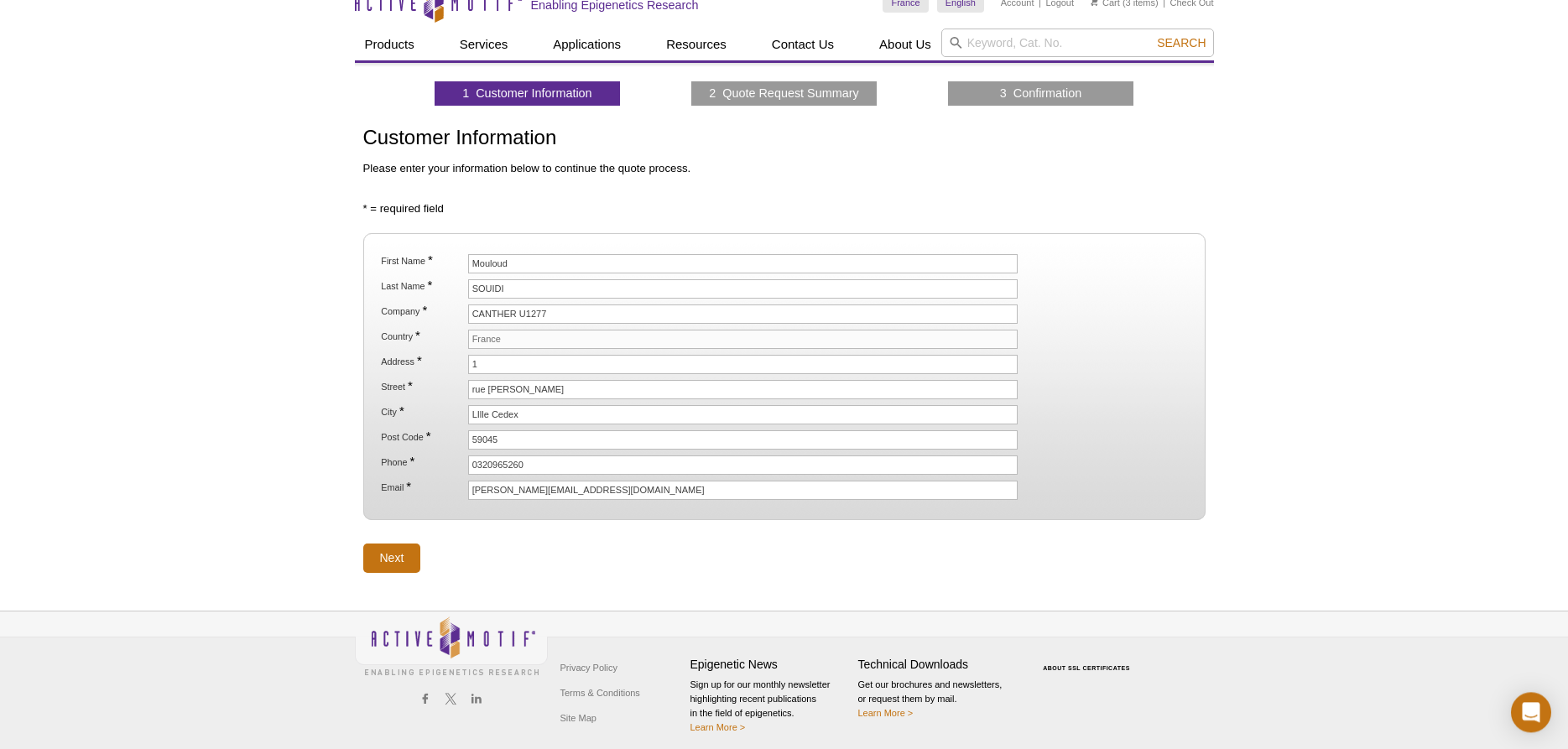
scroll to position [32, 0]
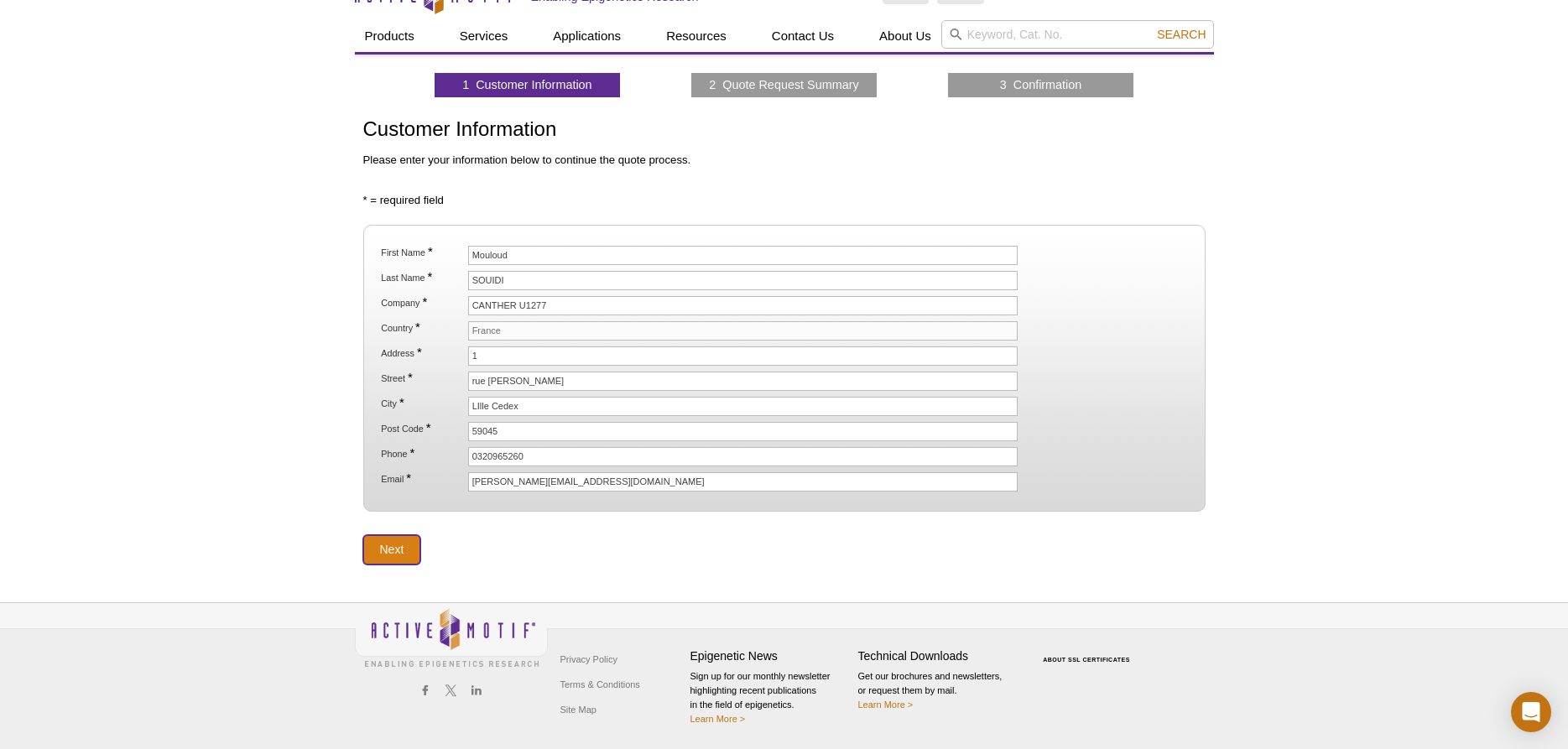
click at [402, 555] on input "Next" at bounding box center [391, 550] width 58 height 29
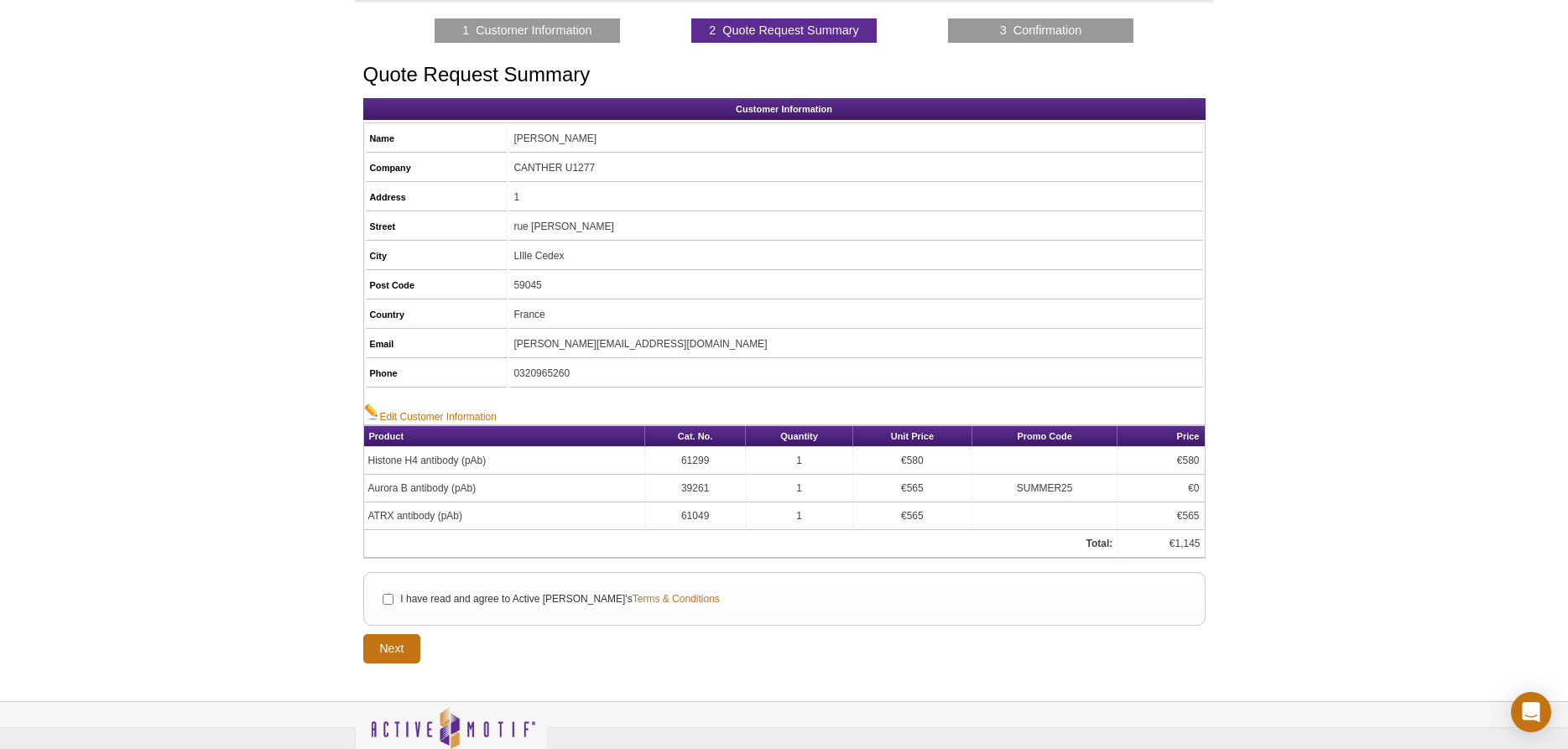
scroll to position [185, 0]
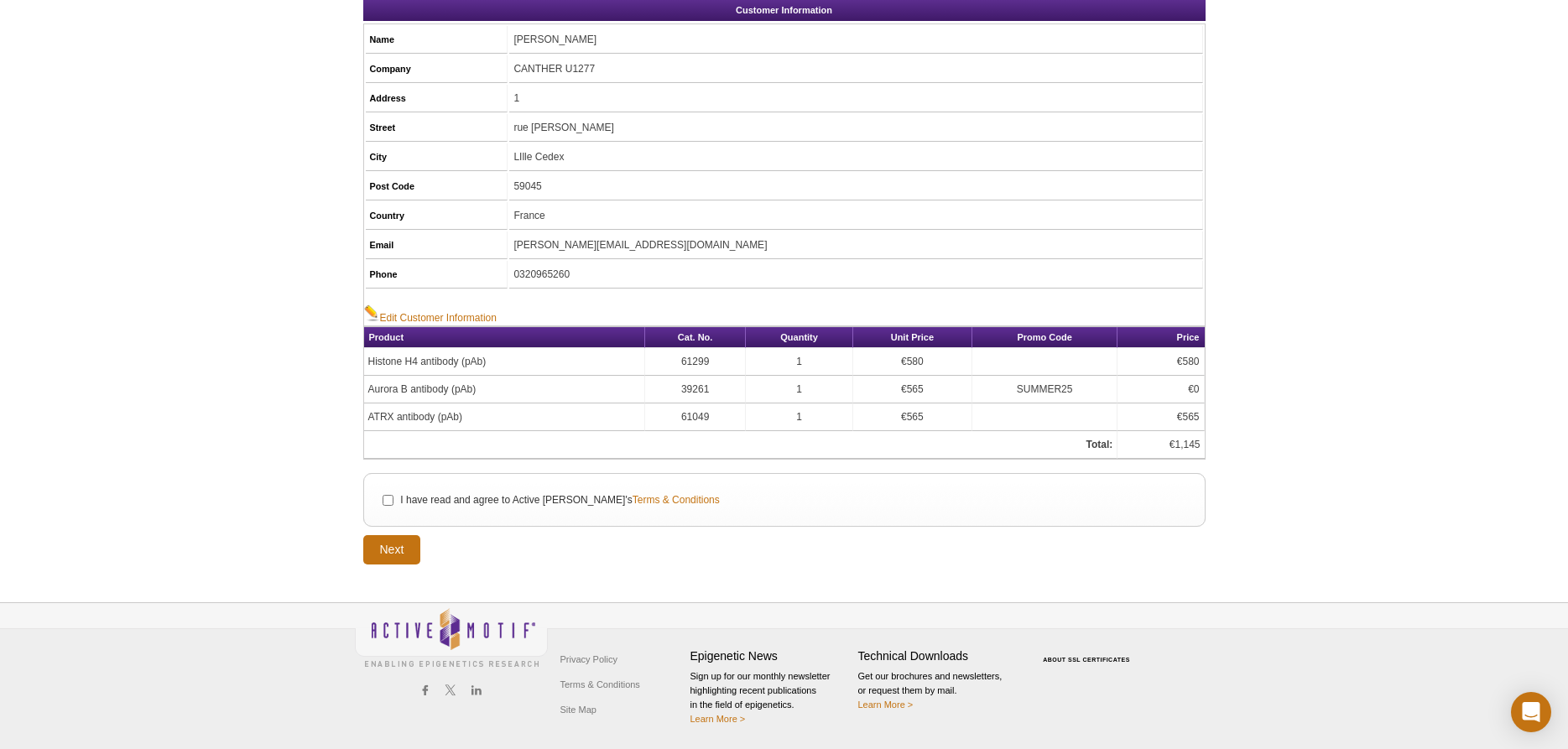
click at [396, 508] on li "I have read and agree to Active Motif's Terms & Conditions" at bounding box center [783, 500] width 812 height 19
click at [384, 504] on input "I have read and agree to Active Motif's Terms & Conditions" at bounding box center [388, 501] width 11 height 11
checkbox input "true"
click at [392, 550] on input "Next" at bounding box center [391, 550] width 58 height 29
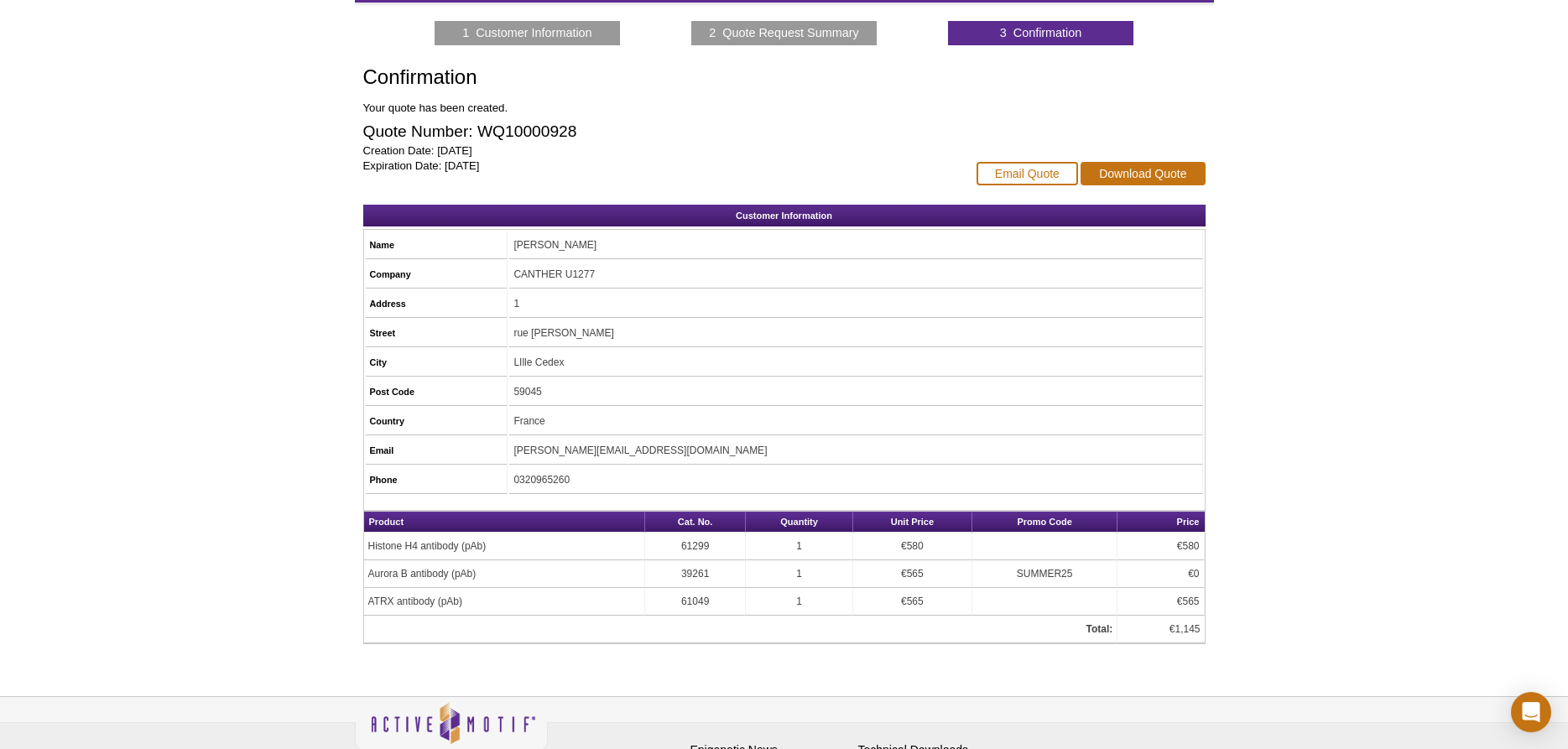
scroll to position [171, 0]
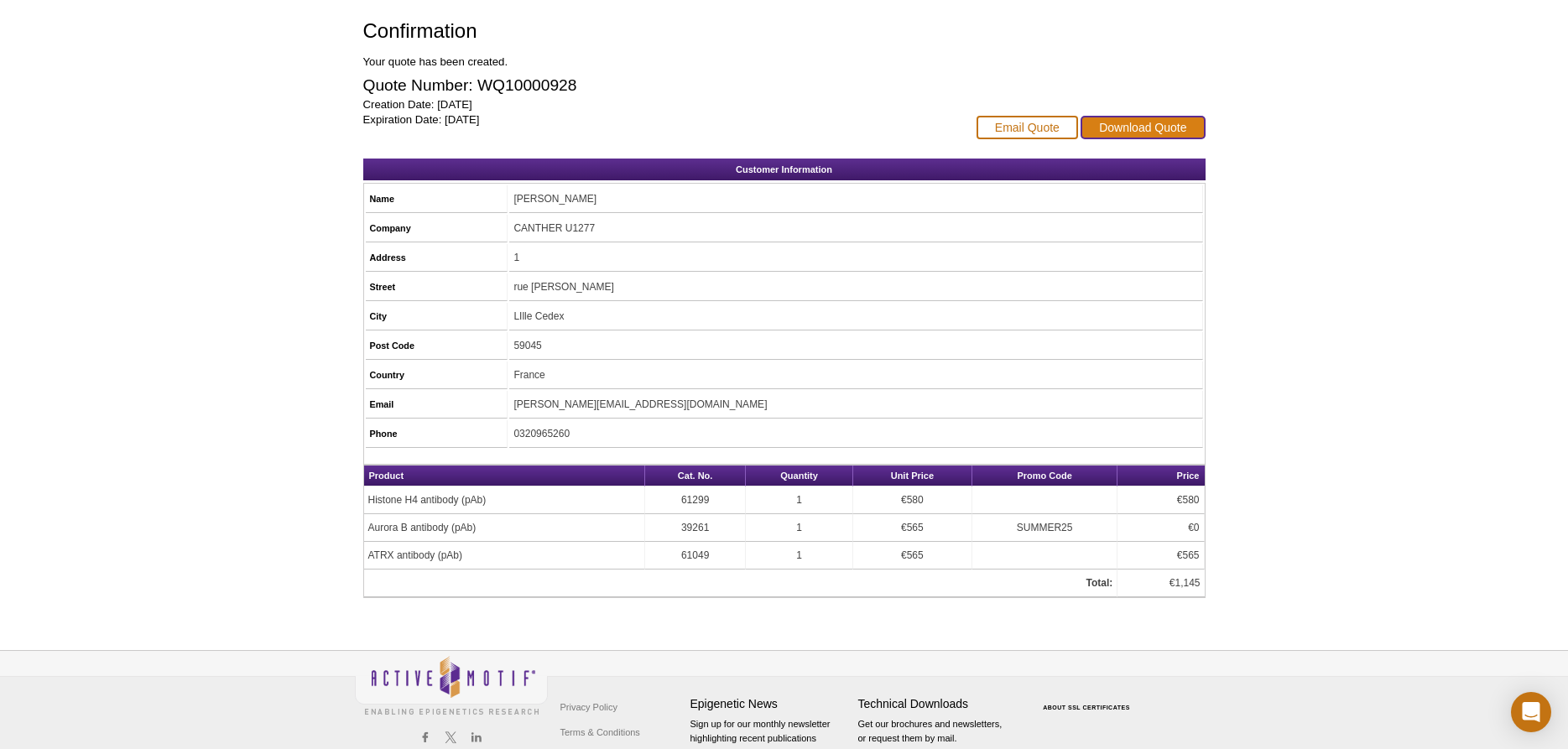
click at [1123, 116] on link "Download Quote" at bounding box center [1143, 127] width 124 height 24
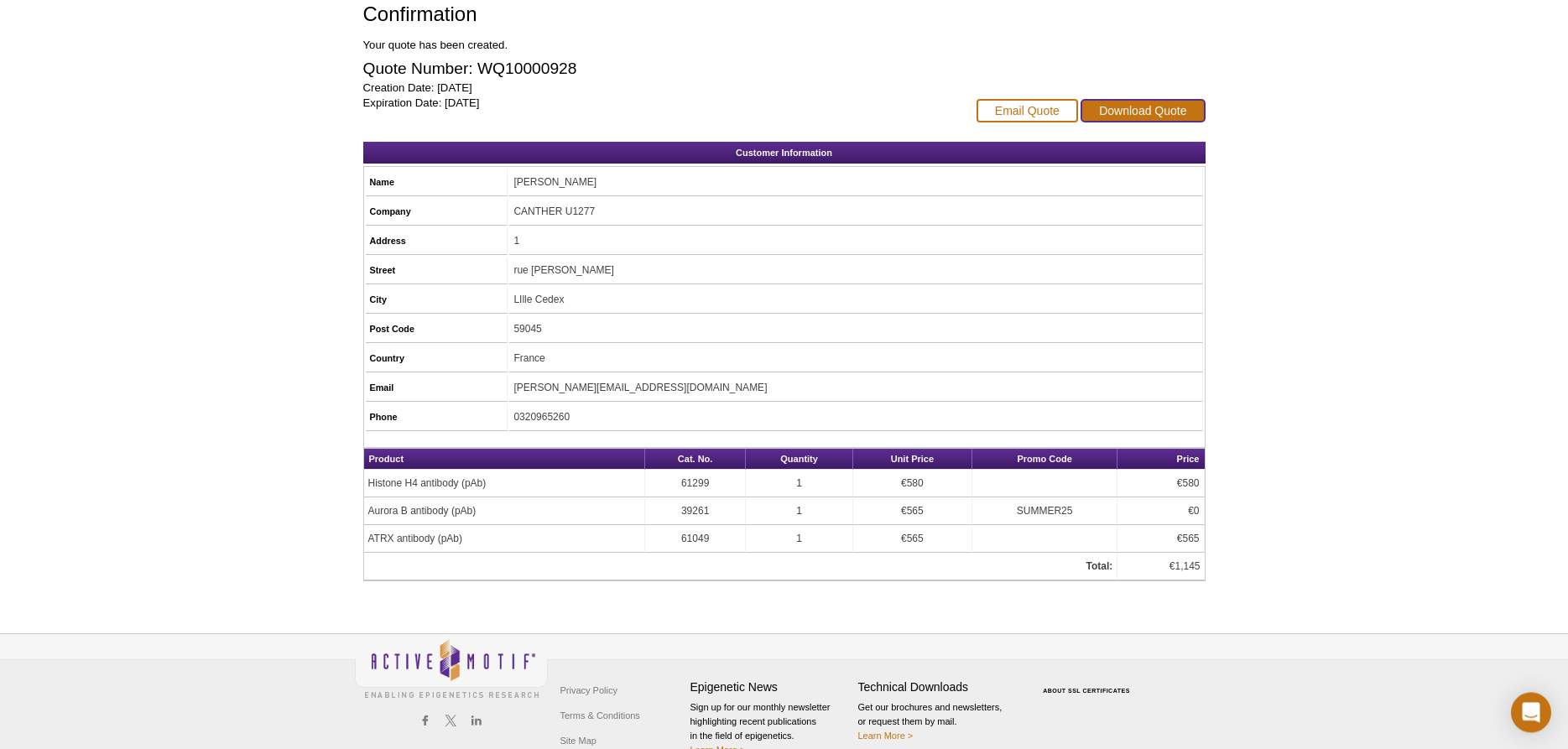
scroll to position [219, 0]
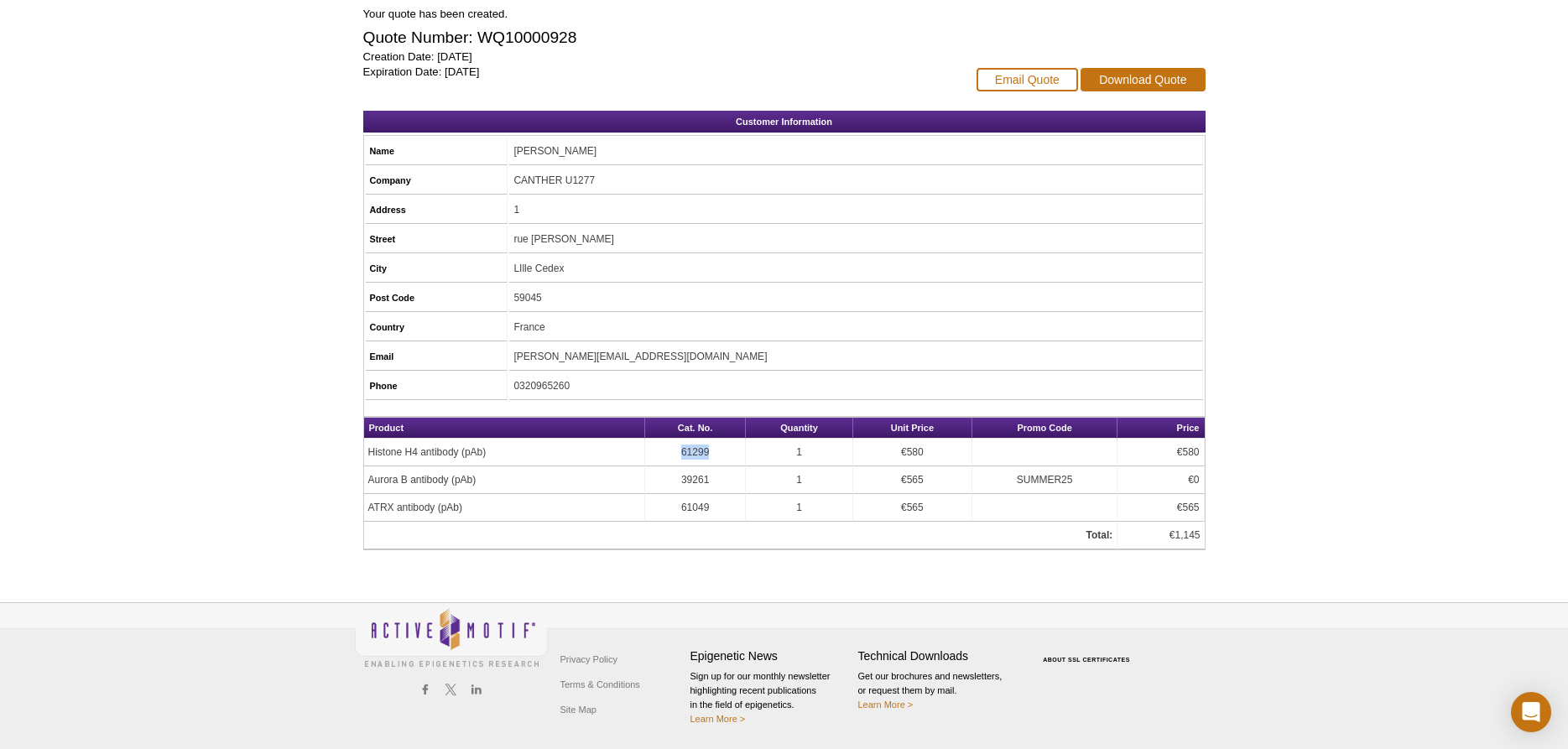
drag, startPoint x: 681, startPoint y: 453, endPoint x: 714, endPoint y: 449, distance: 33.2
click at [714, 449] on td "61299" at bounding box center [696, 452] width 102 height 27
copy td "61299"
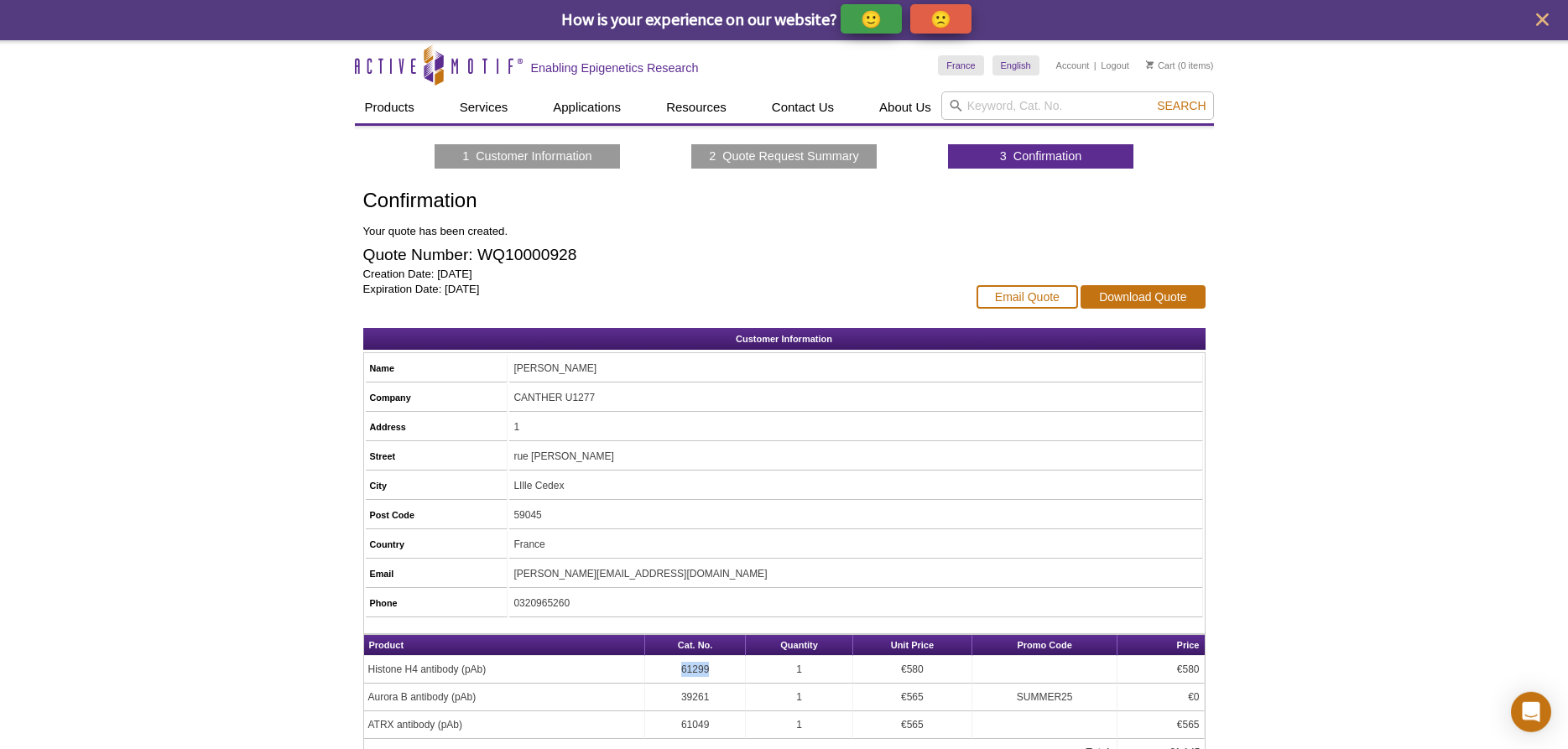
scroll to position [0, 0]
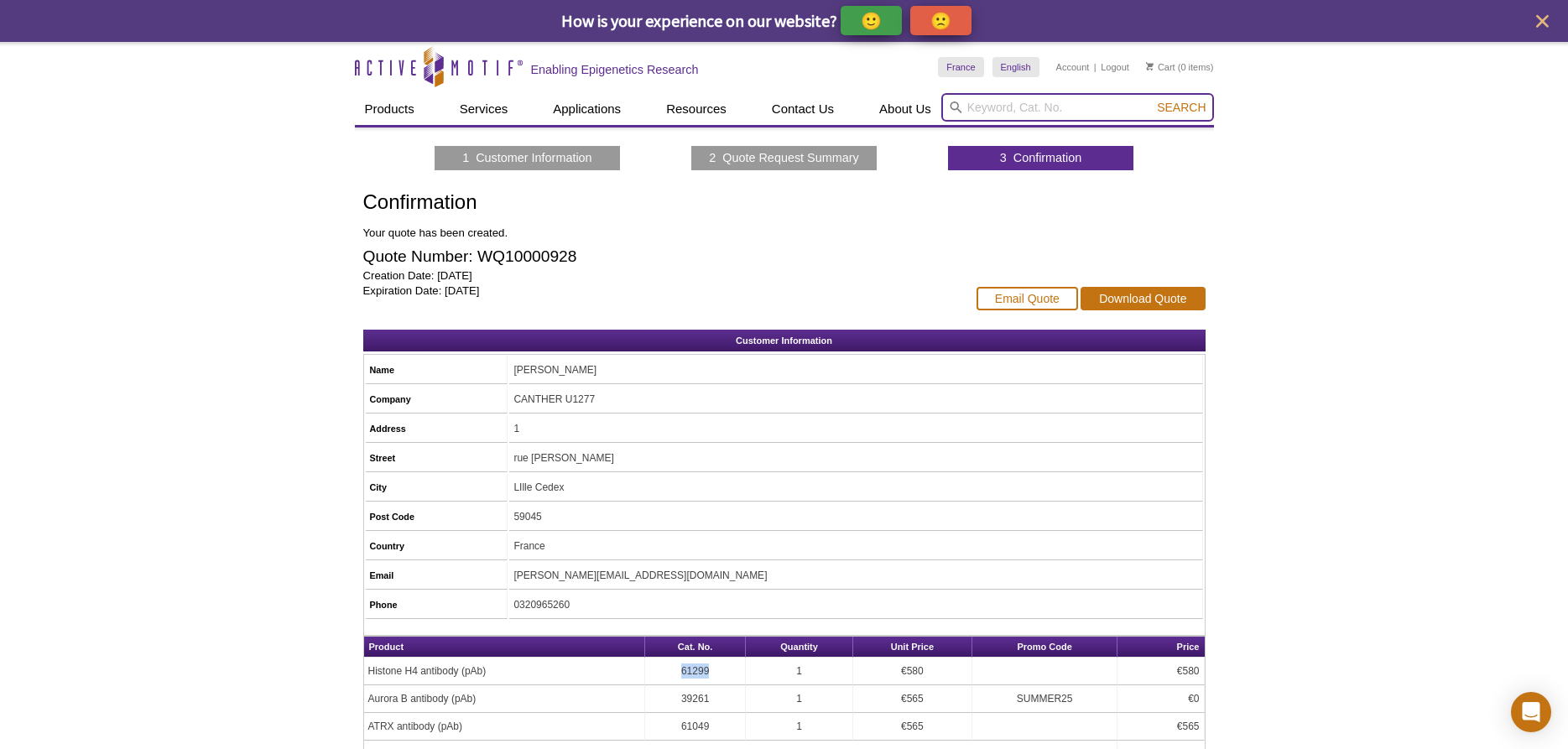
click at [1034, 120] on input "search" at bounding box center [1077, 108] width 272 height 28
click at [1035, 109] on input "search" at bounding box center [1077, 108] width 272 height 28
click at [1017, 103] on input "search" at bounding box center [1077, 108] width 272 height 28
paste input "61299"
type input "61299"
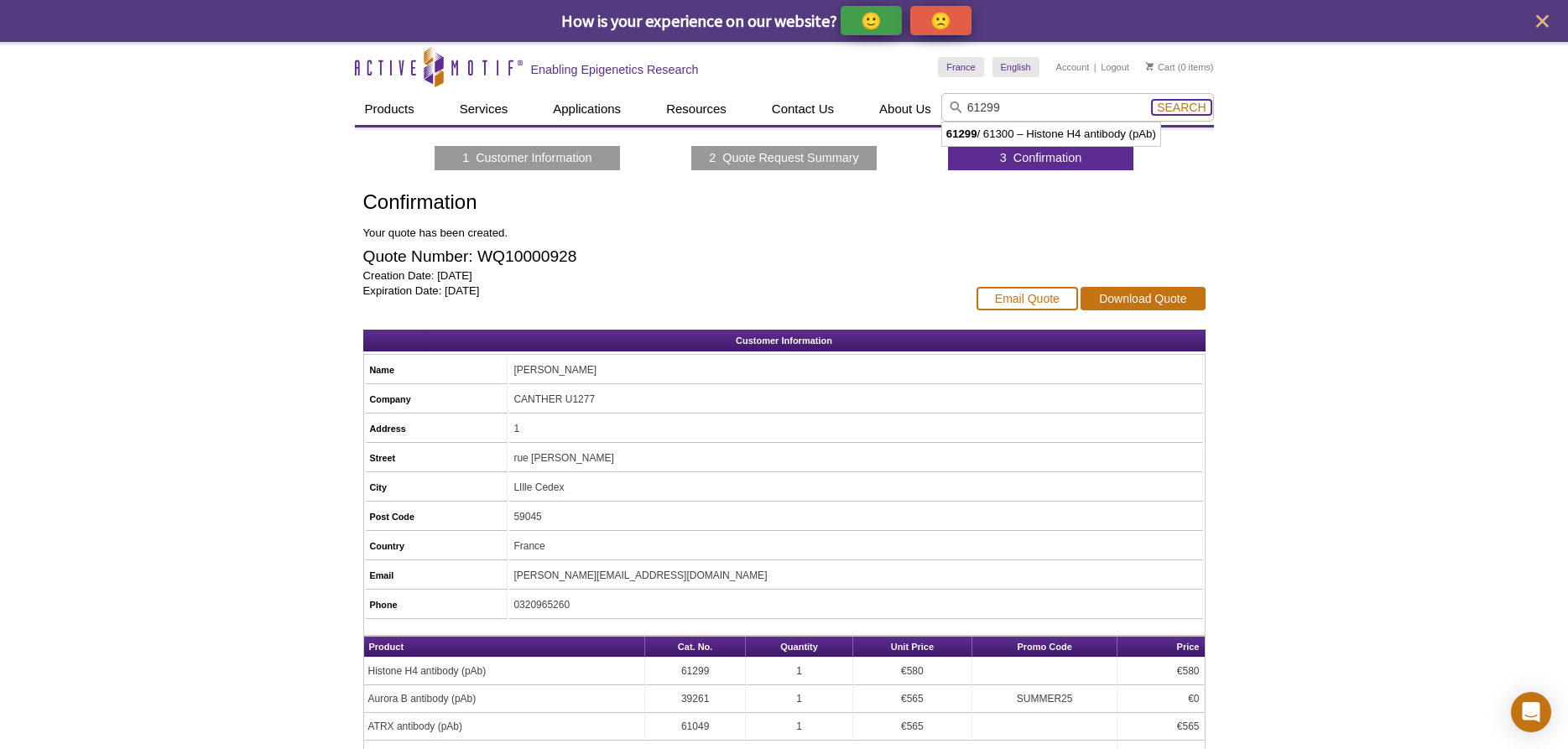
click at [1182, 113] on span "Search" at bounding box center [1181, 108] width 49 height 13
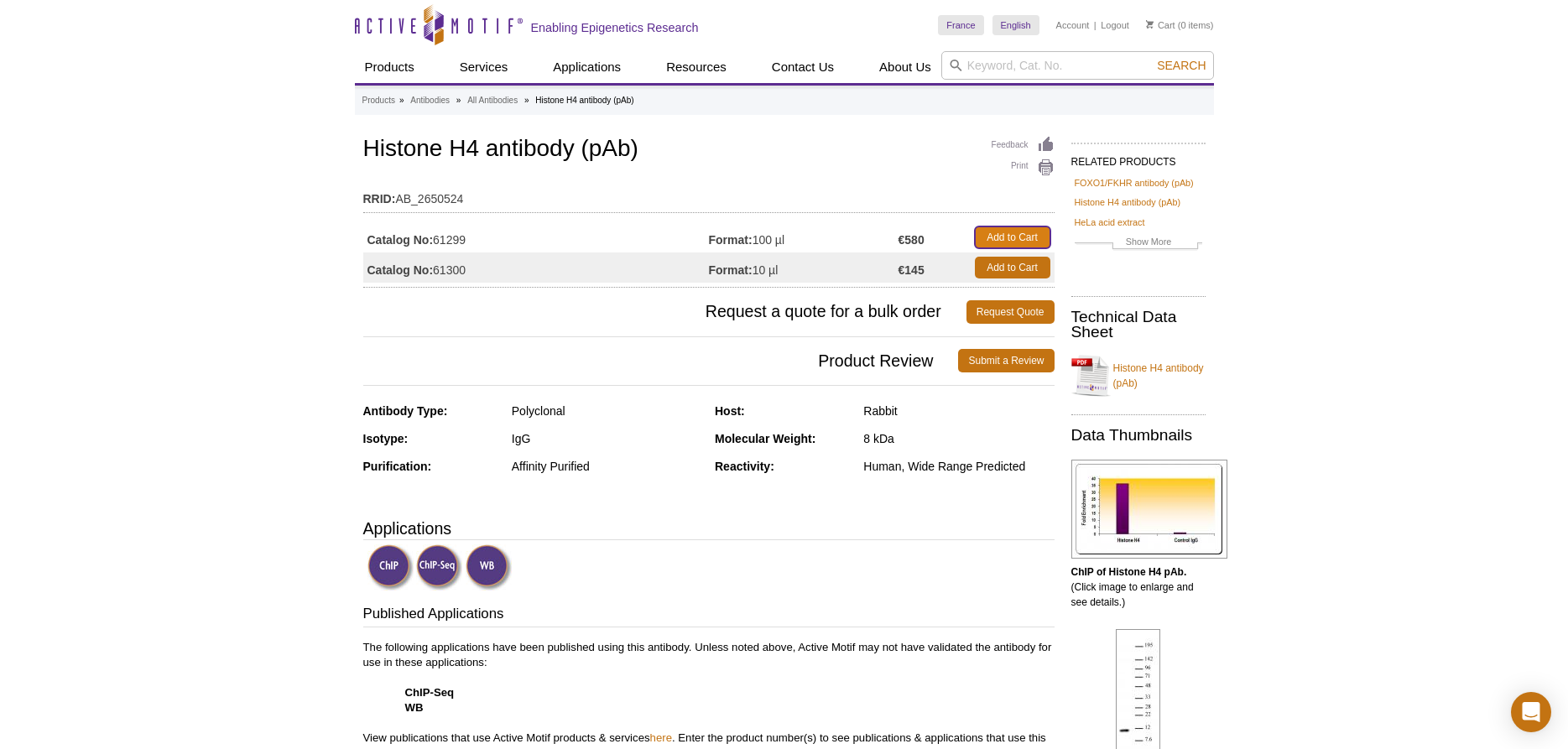
click at [1021, 236] on link "Add to Cart" at bounding box center [1013, 237] width 75 height 22
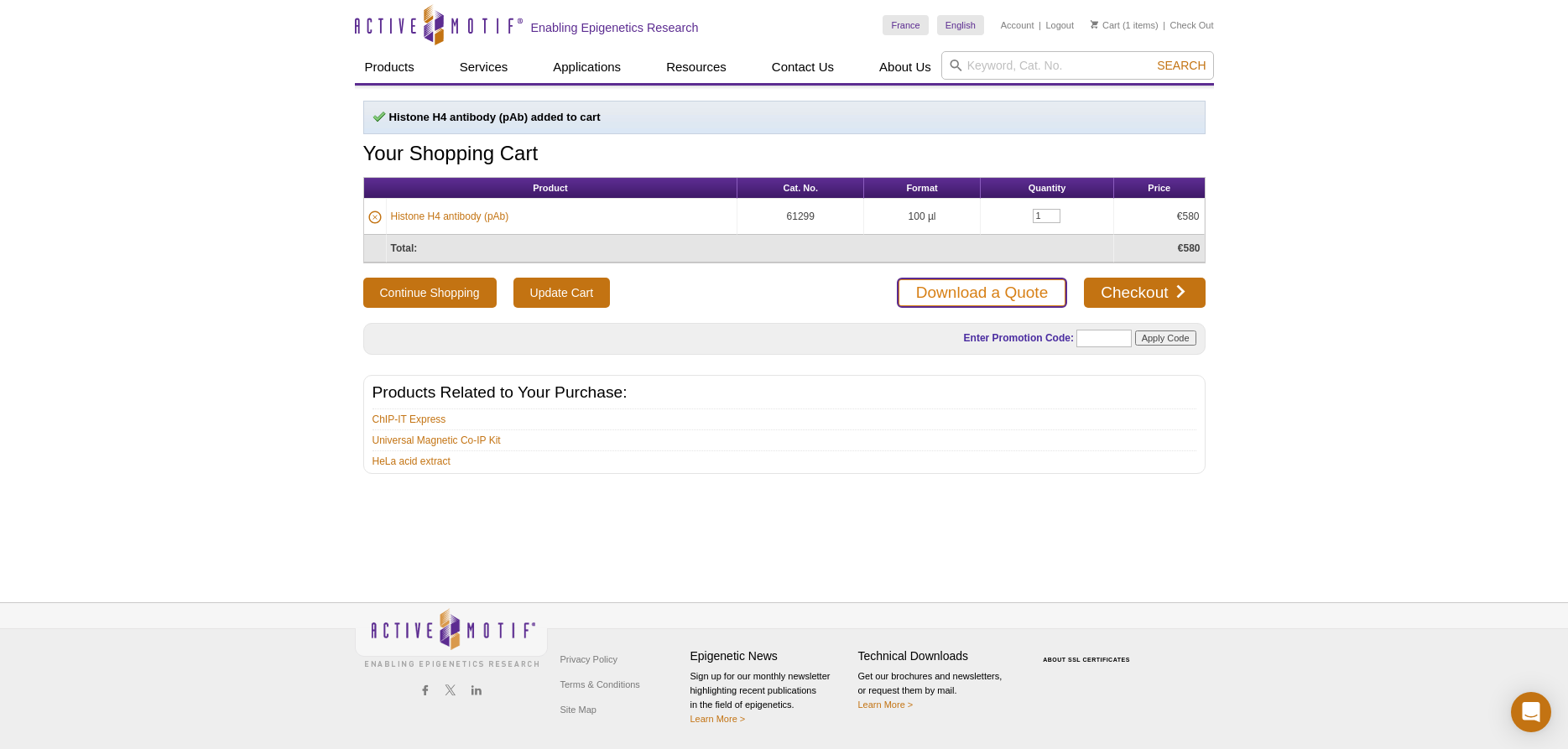
click at [1032, 299] on link "Download a Quote" at bounding box center [982, 292] width 171 height 30
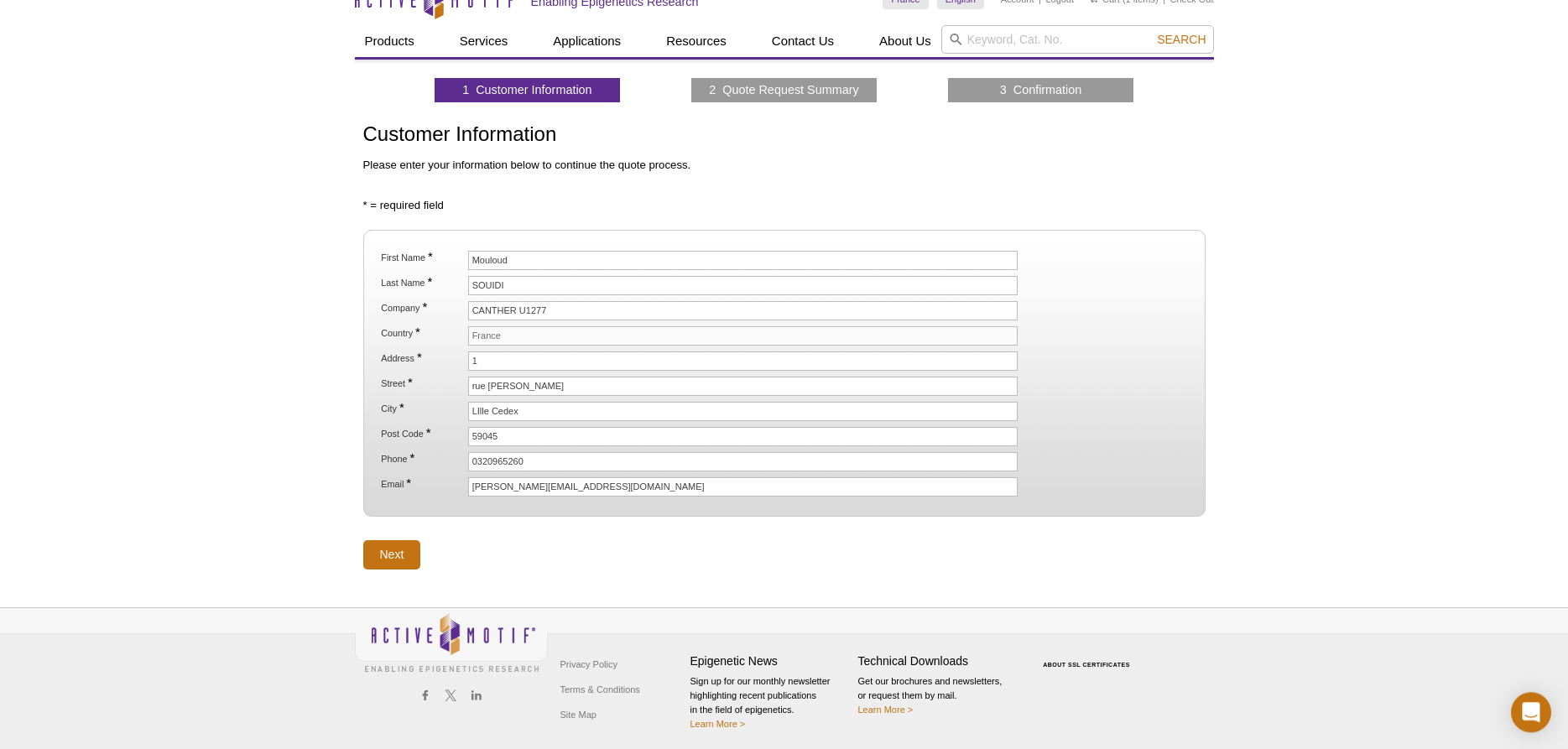
scroll to position [32, 0]
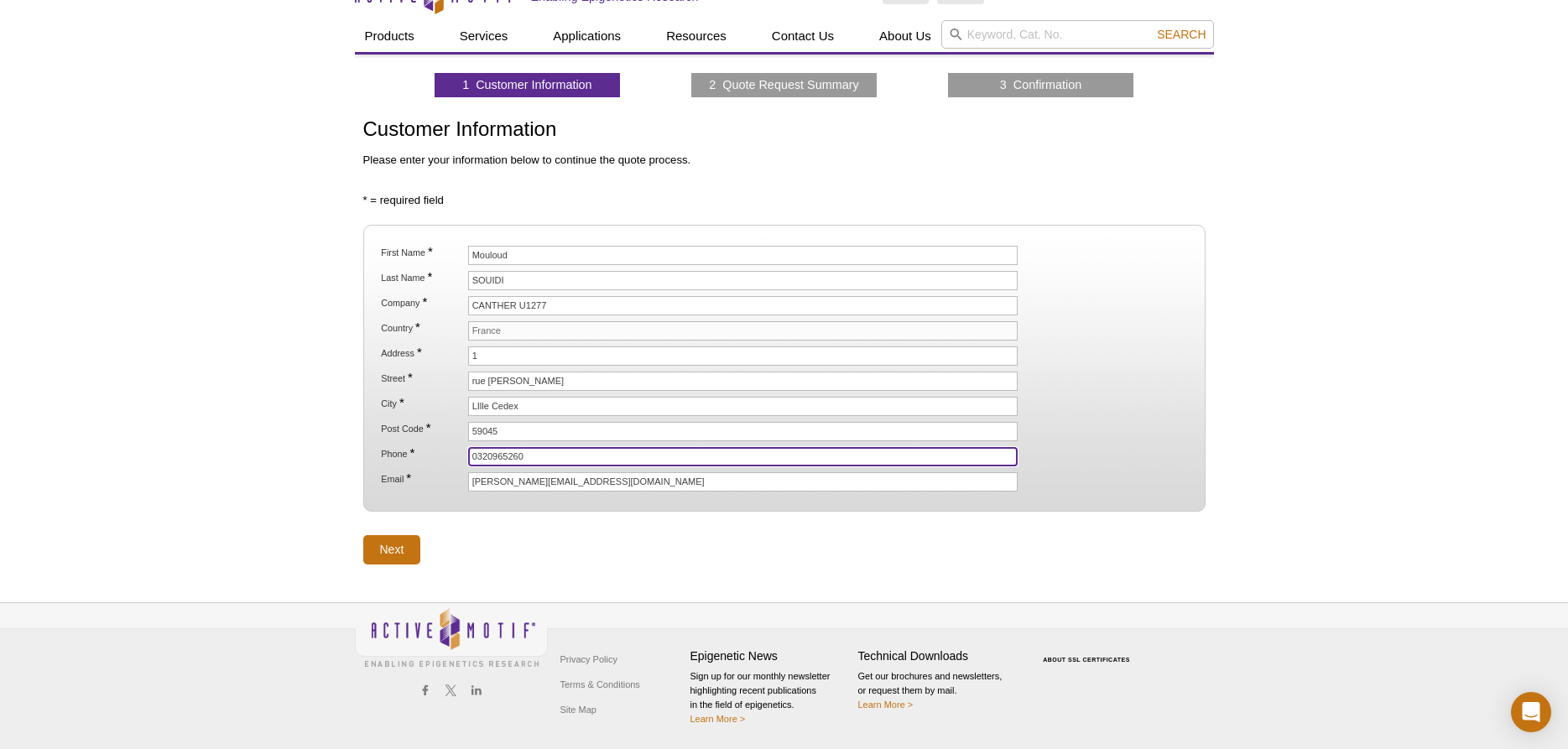
click at [539, 458] on input "0320965260" at bounding box center [743, 457] width 551 height 19
type input "0320965262"
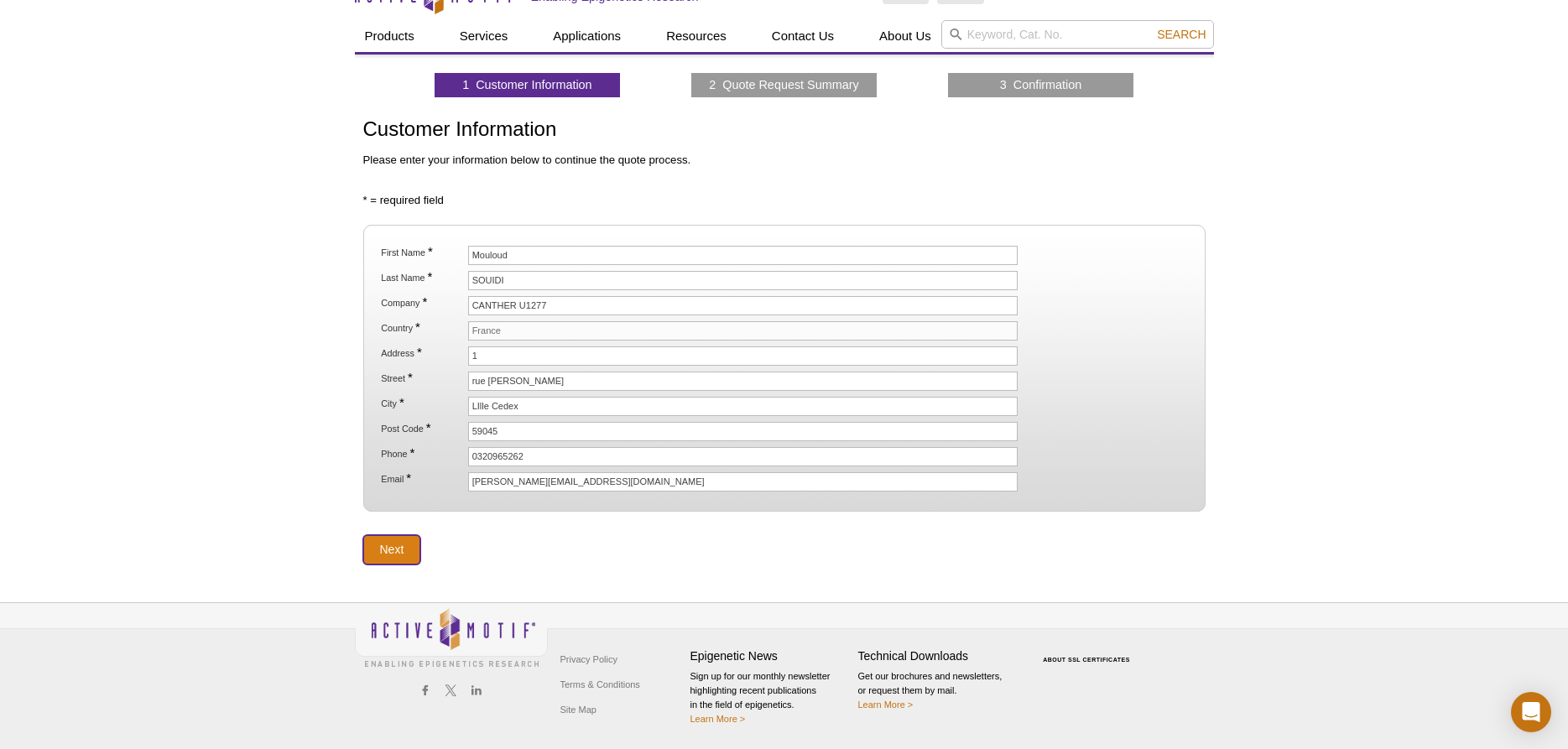
click at [383, 555] on input "Next" at bounding box center [391, 550] width 58 height 29
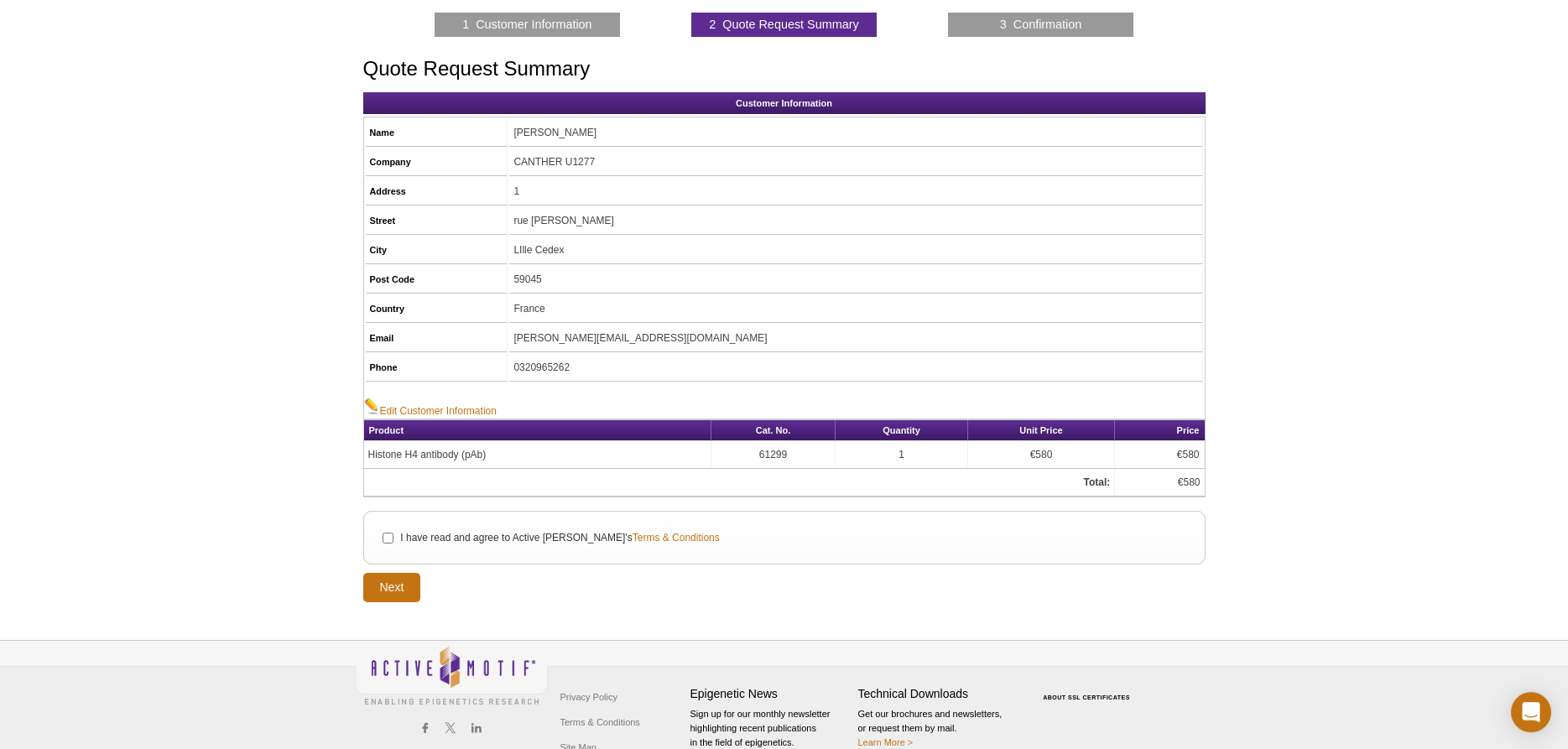
scroll to position [129, 0]
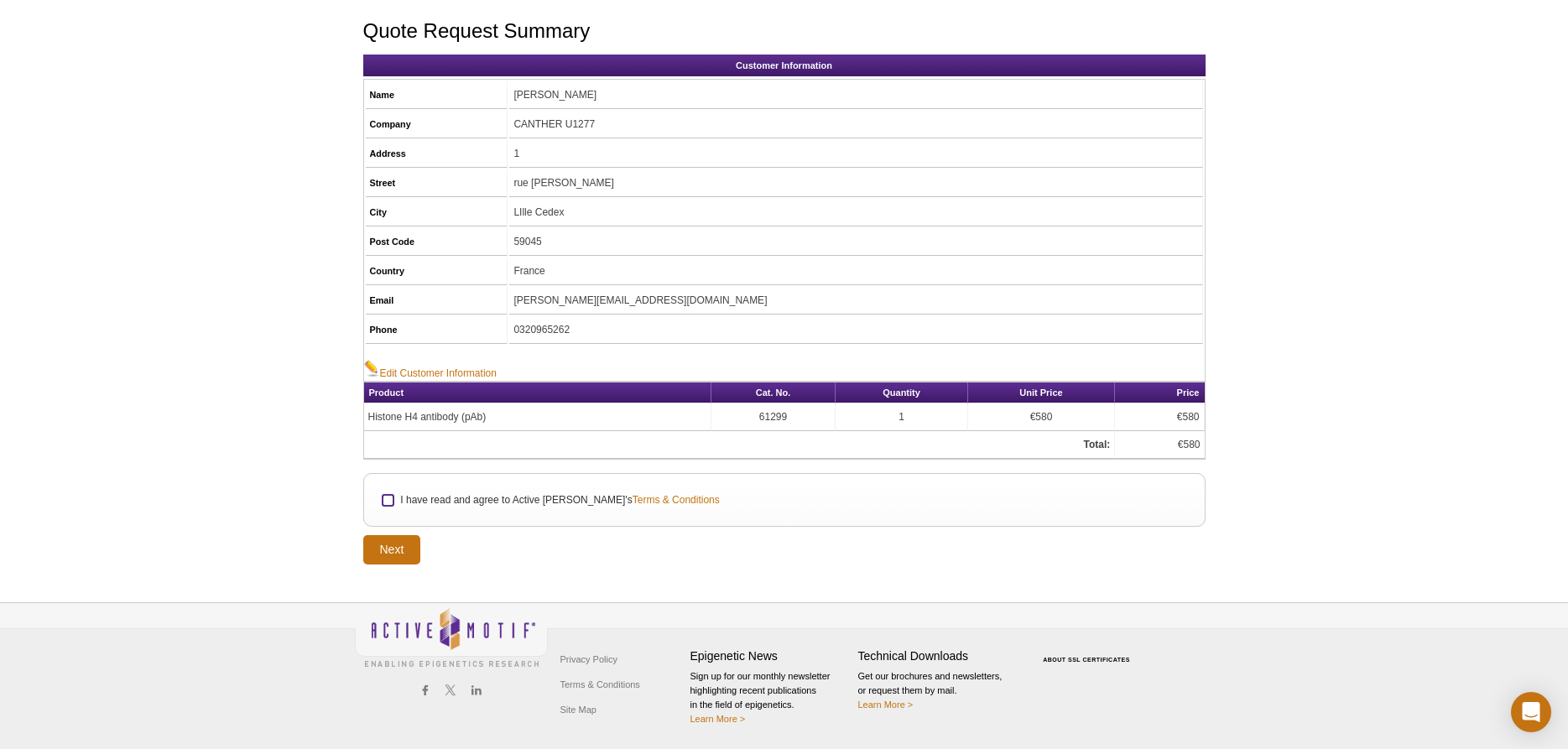
click at [388, 506] on input "I have read and agree to Active Motif's Terms & Conditions" at bounding box center [388, 501] width 11 height 11
checkbox input "true"
click at [394, 550] on input "Next" at bounding box center [391, 550] width 58 height 29
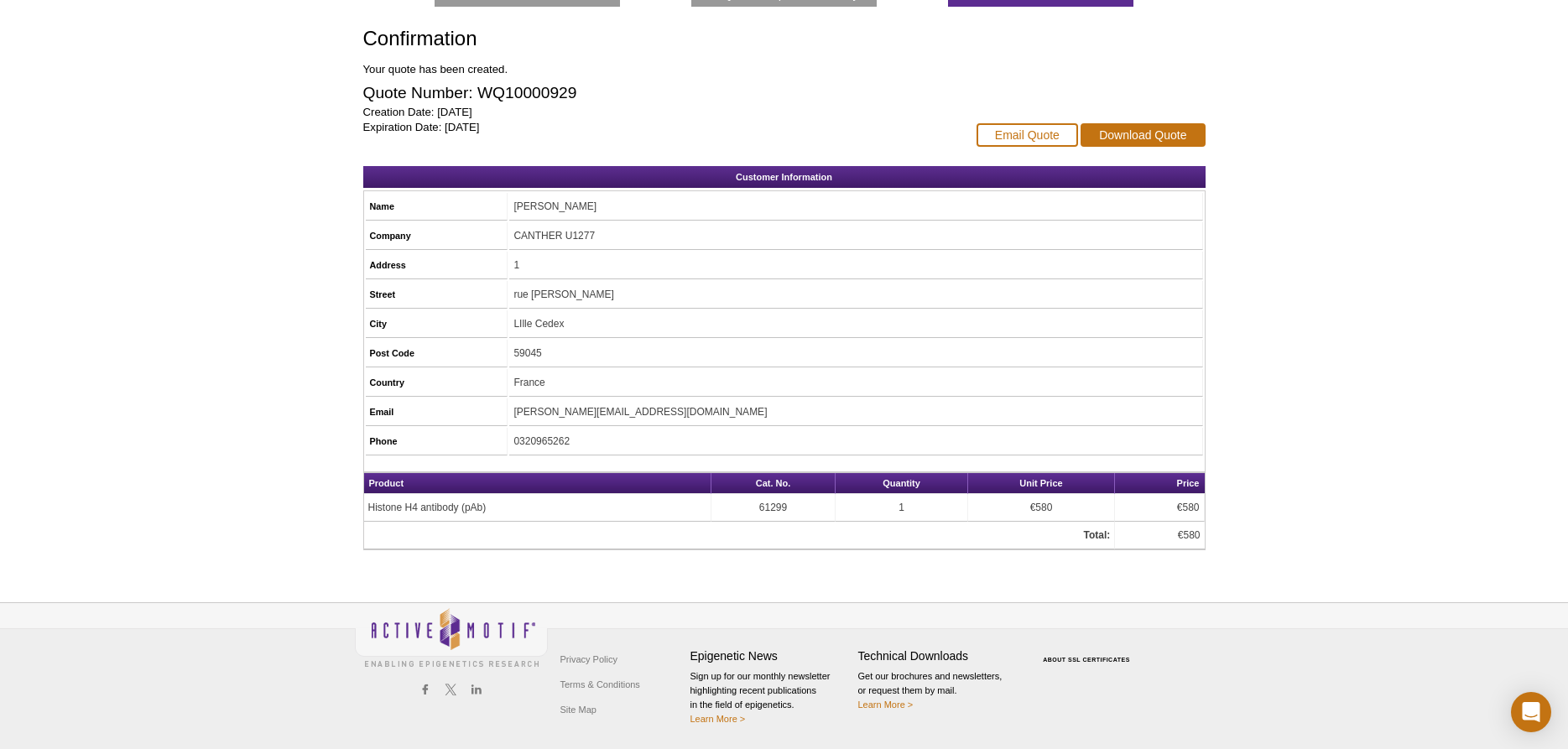
scroll to position [163, 0]
click at [1158, 132] on link "Download Quote" at bounding box center [1143, 135] width 124 height 24
